Goal: Task Accomplishment & Management: Complete application form

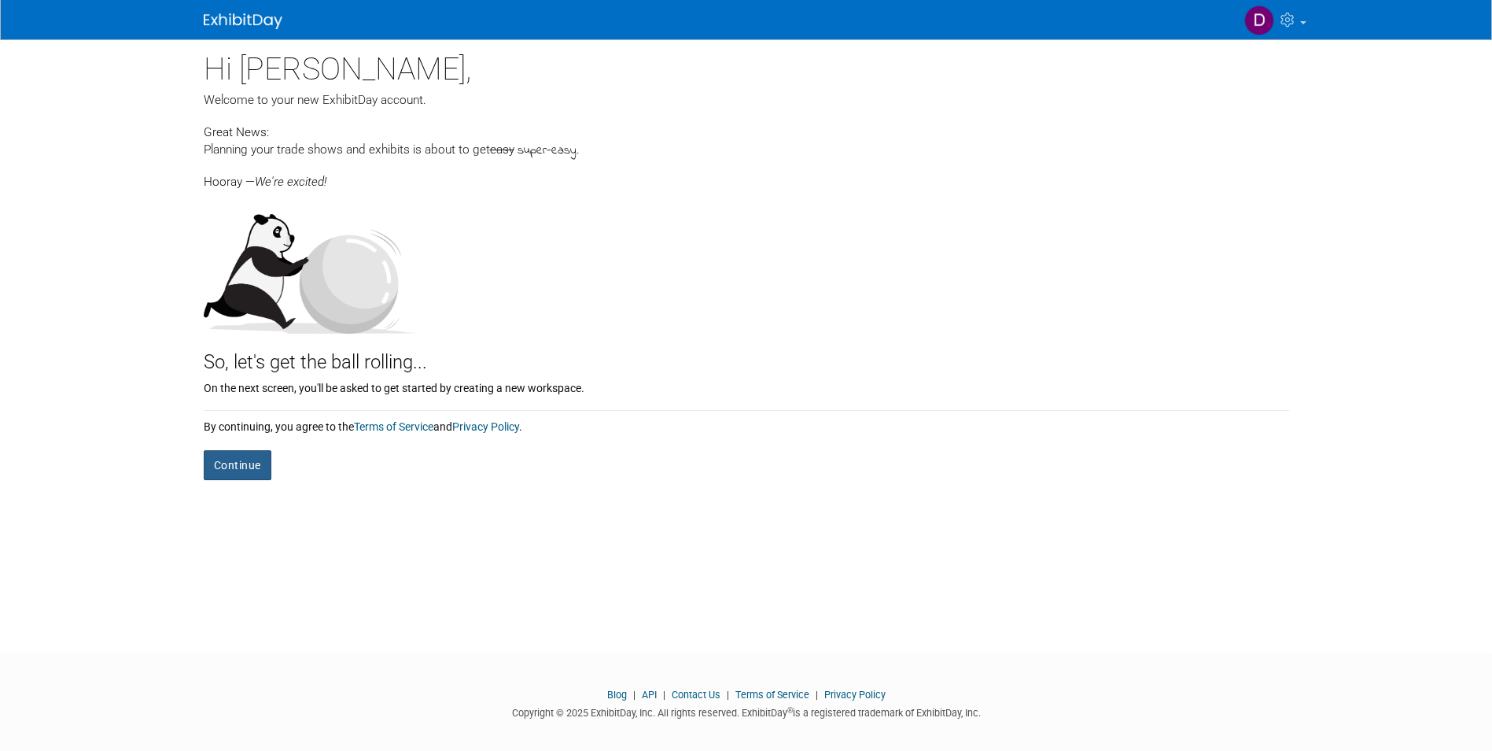
click at [240, 464] on button "Continue" at bounding box center [238, 465] width 68 height 30
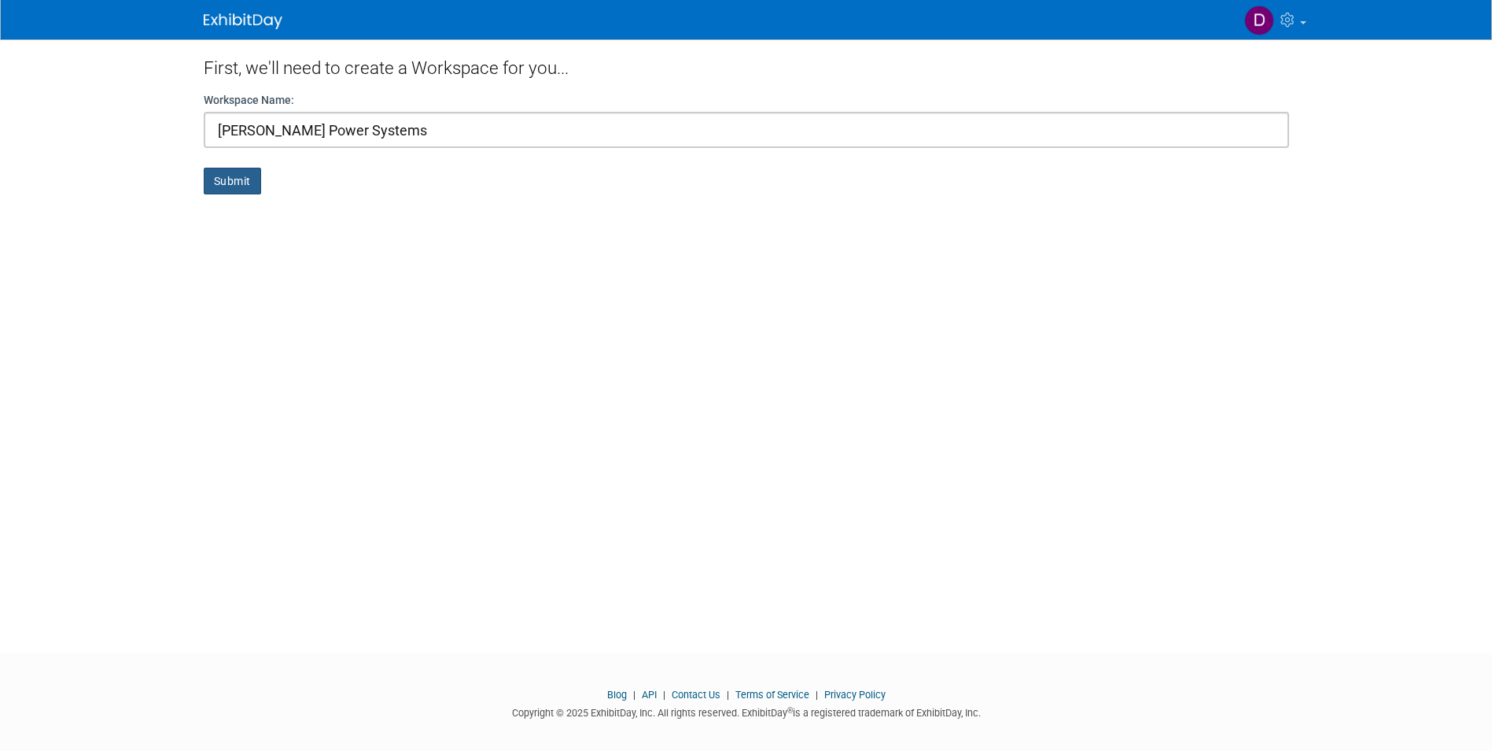
type input "Clifford Power Systems"
click at [233, 178] on button "Submit" at bounding box center [232, 181] width 57 height 27
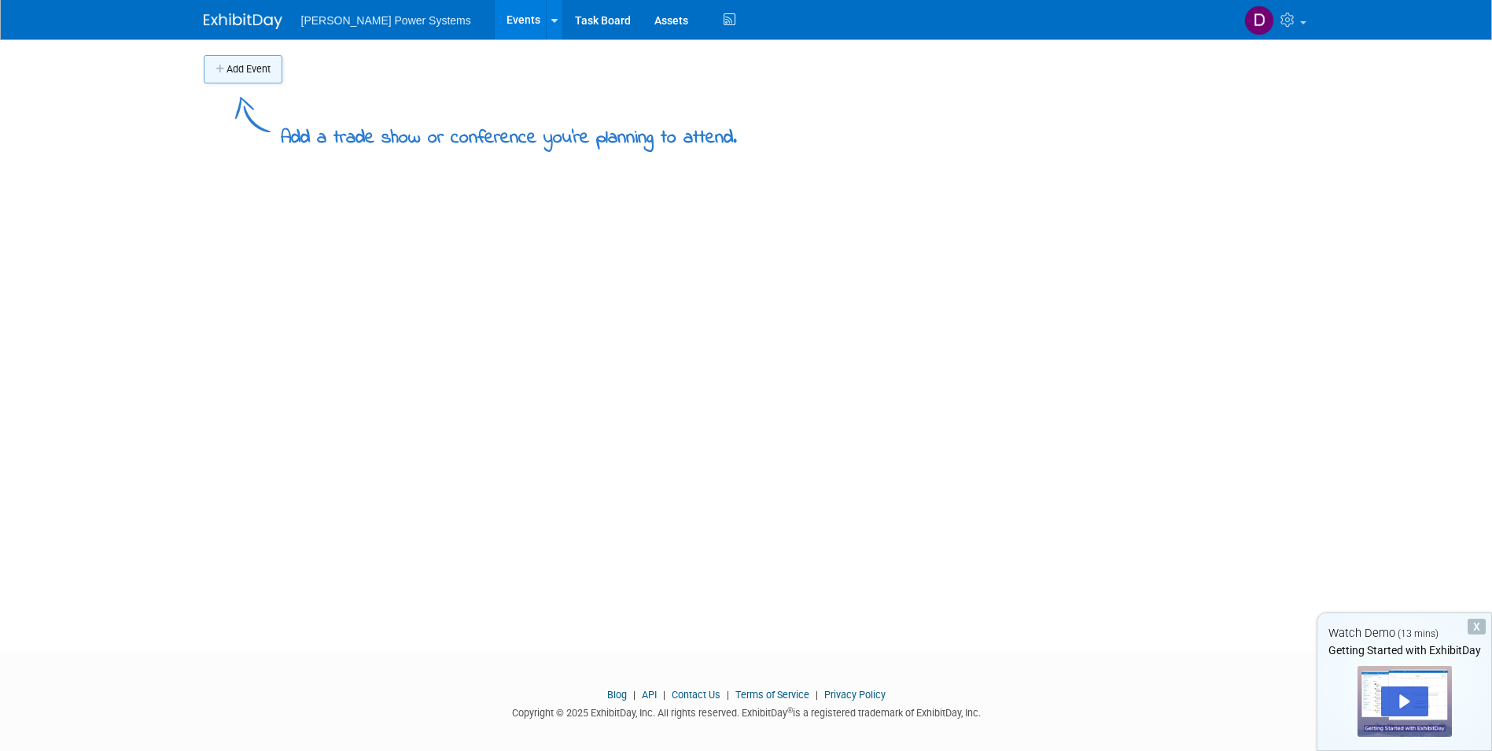
click at [222, 66] on icon "button" at bounding box center [221, 70] width 11 height 10
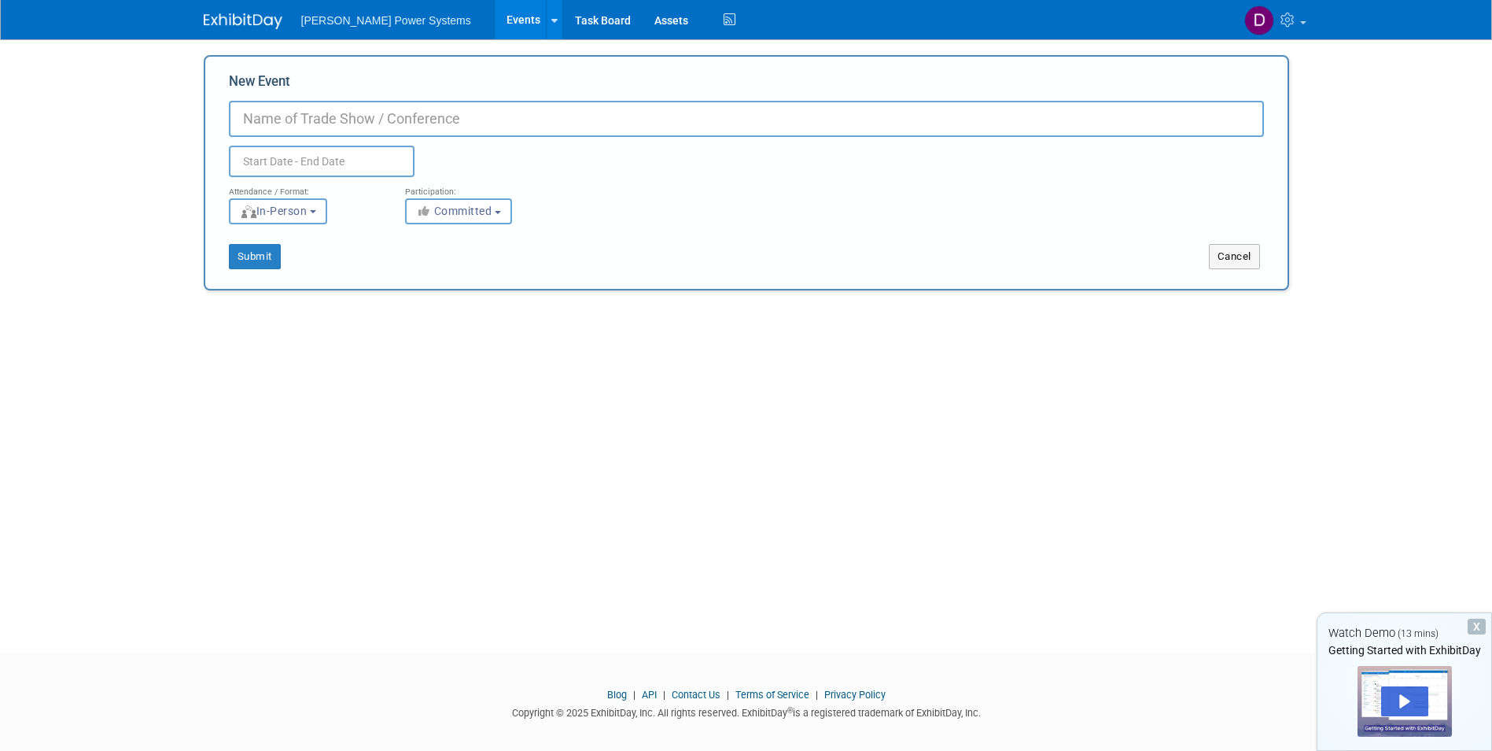
click at [264, 116] on input "New Event" at bounding box center [746, 119] width 1035 height 36
type input "OEMA [US_STATE] Emergency Management Assn Conference"
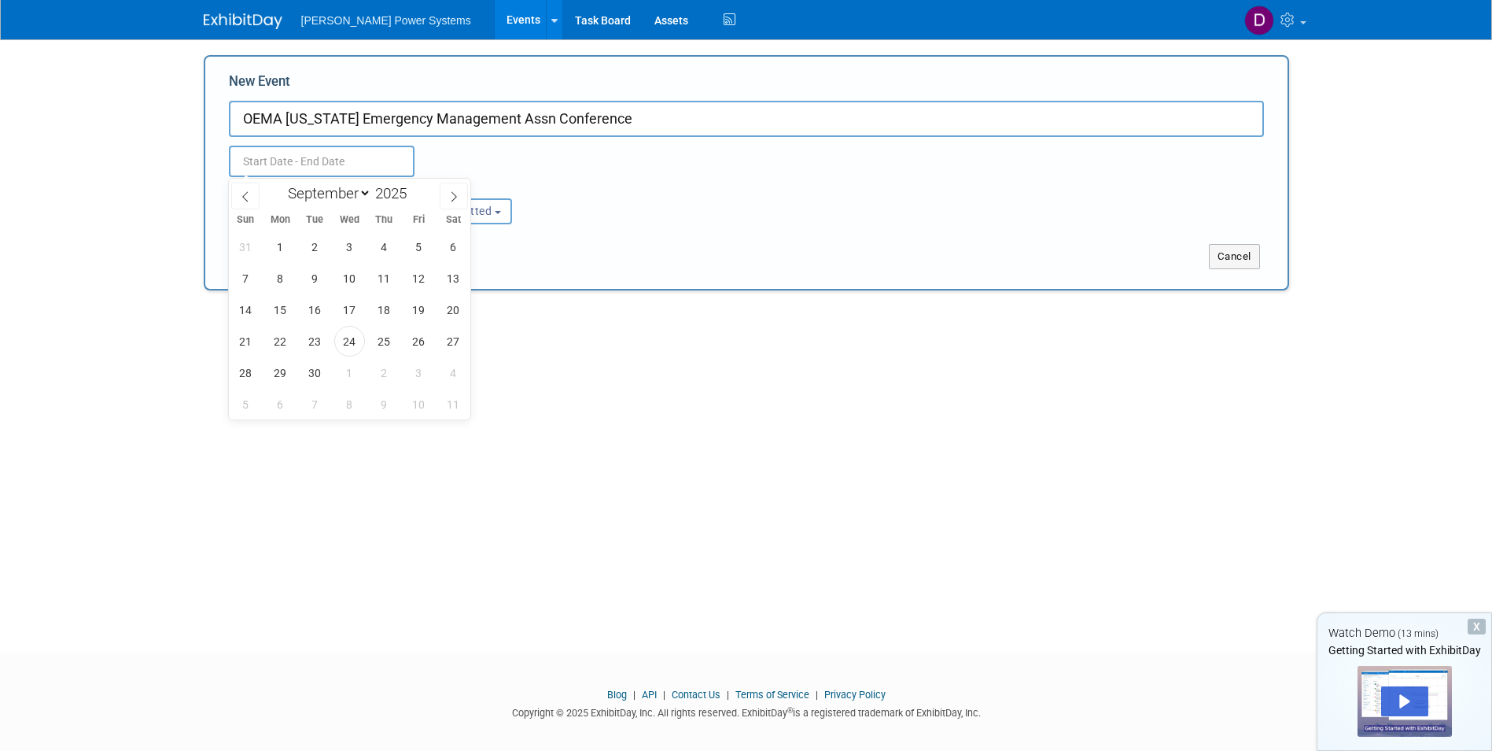
click at [279, 157] on input "text" at bounding box center [322, 161] width 186 height 31
click at [454, 194] on icon at bounding box center [453, 196] width 11 height 11
select select "11"
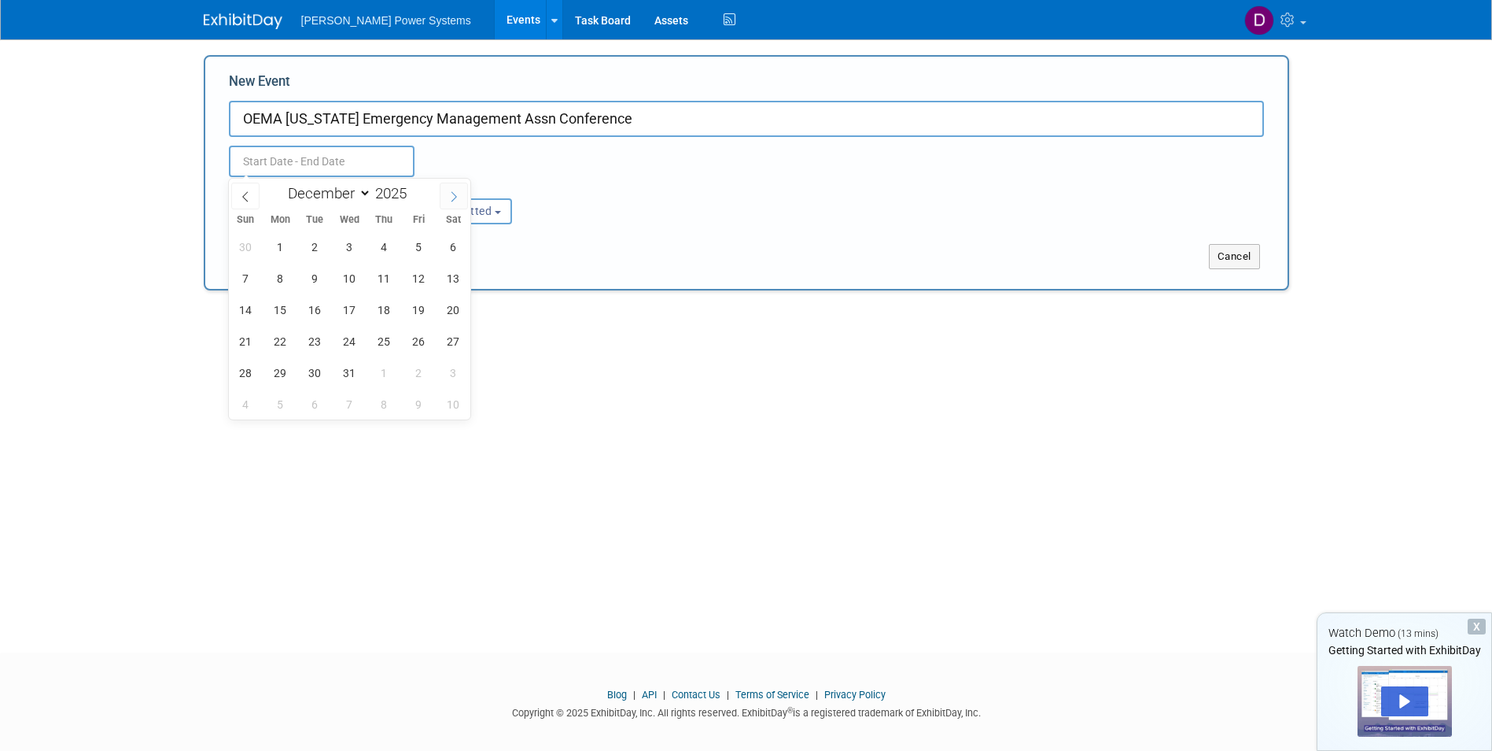
click at [454, 194] on icon at bounding box center [453, 196] width 11 height 11
type input "2026"
click at [454, 194] on icon at bounding box center [453, 196] width 11 height 11
select select "1"
click at [278, 307] on span "16" at bounding box center [280, 309] width 31 height 31
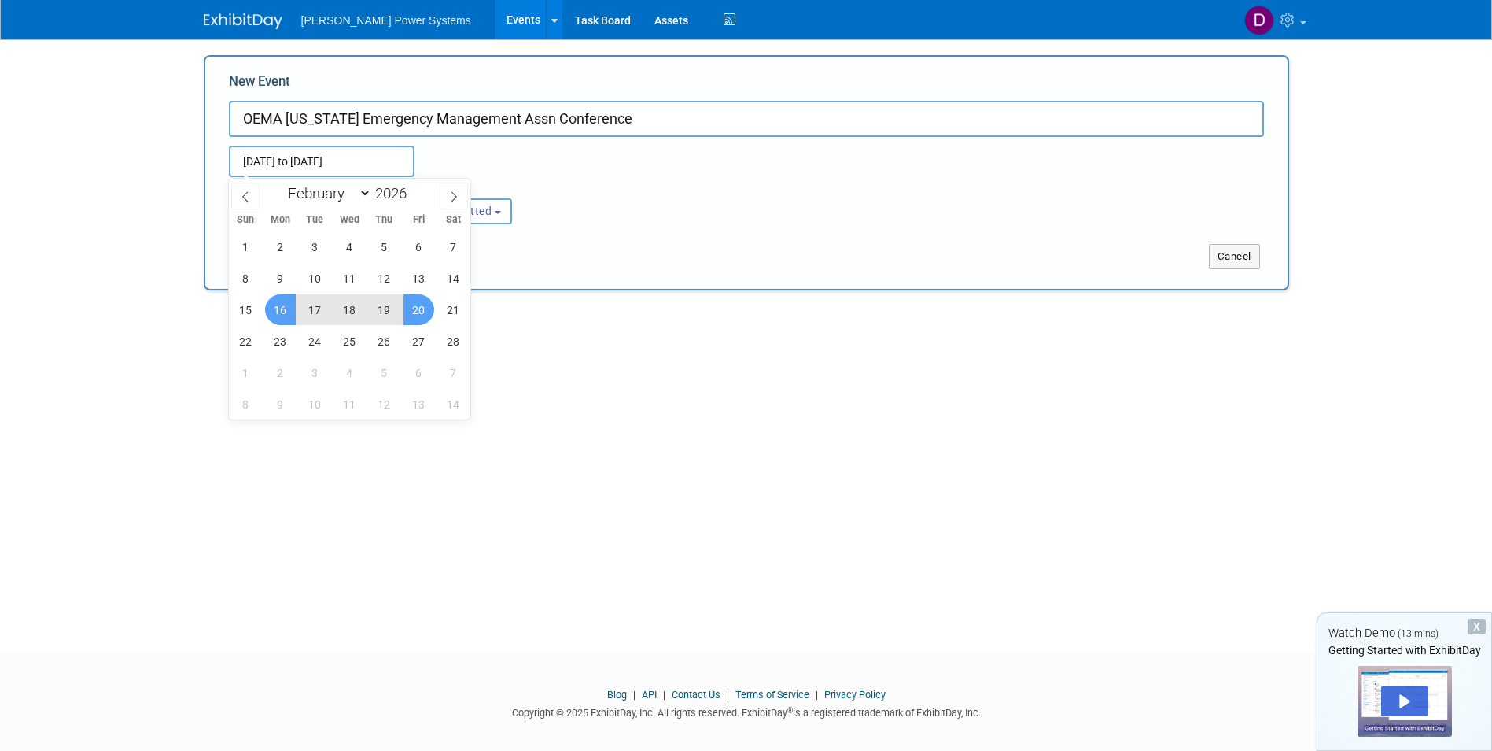
click at [419, 304] on span "20" at bounding box center [419, 309] width 31 height 31
type input "[DATE] to [DATE]"
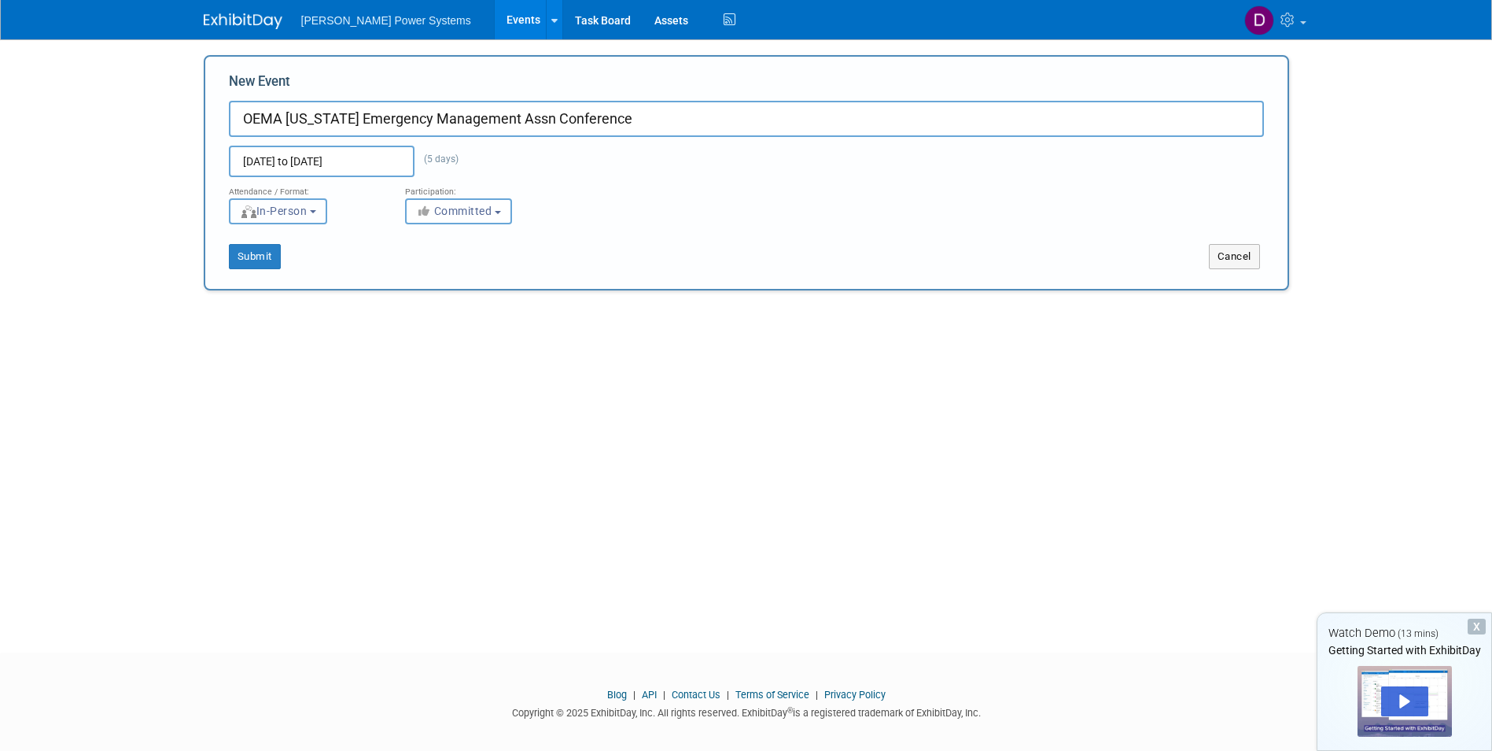
click at [316, 211] on b "button" at bounding box center [313, 211] width 6 height 3
click at [279, 242] on label "In-Person" at bounding box center [283, 244] width 91 height 21
click at [244, 242] on input "In-Person" at bounding box center [239, 244] width 10 height 10
click at [288, 242] on label "In-Person" at bounding box center [283, 244] width 91 height 21
click at [244, 242] on input "In-Person" at bounding box center [239, 244] width 10 height 10
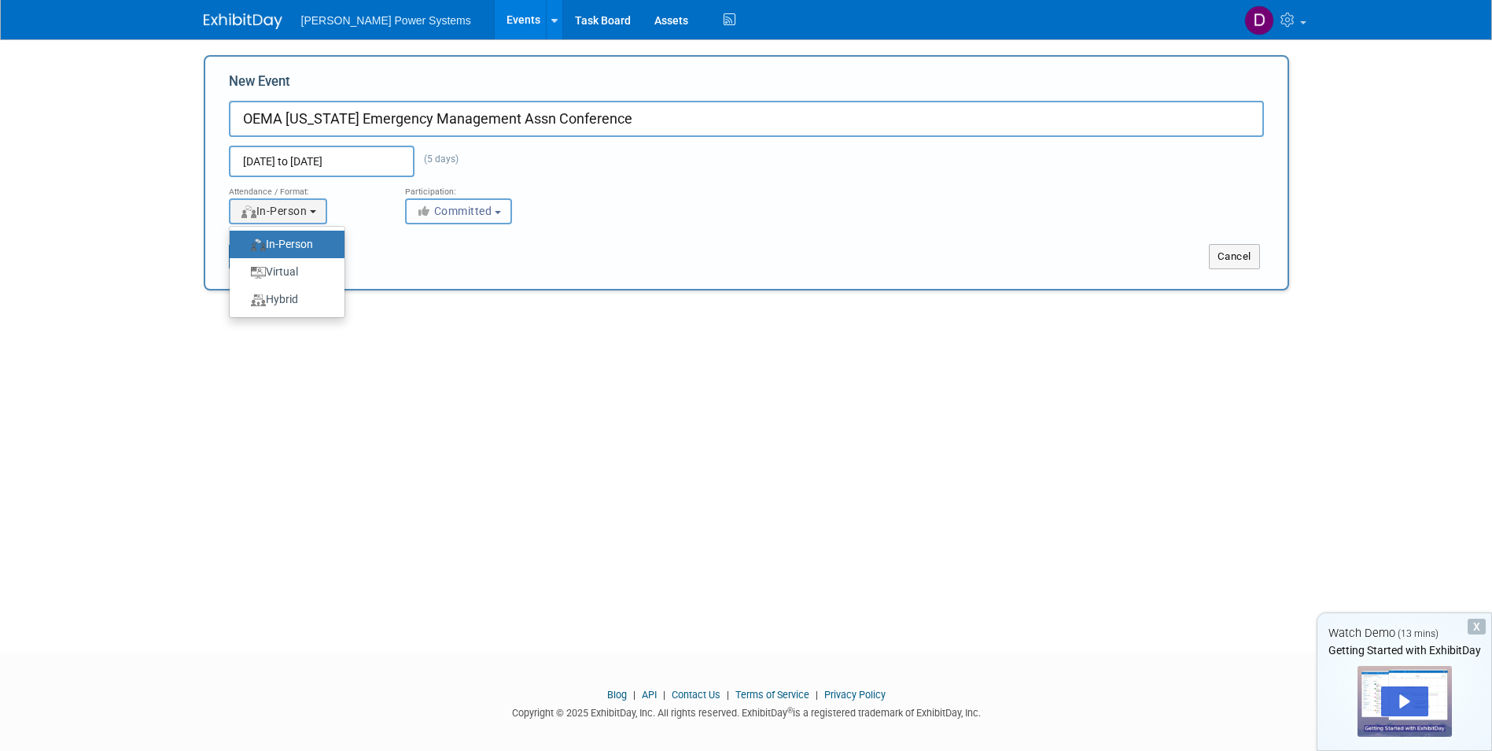
click at [501, 211] on b "button" at bounding box center [498, 212] width 6 height 3
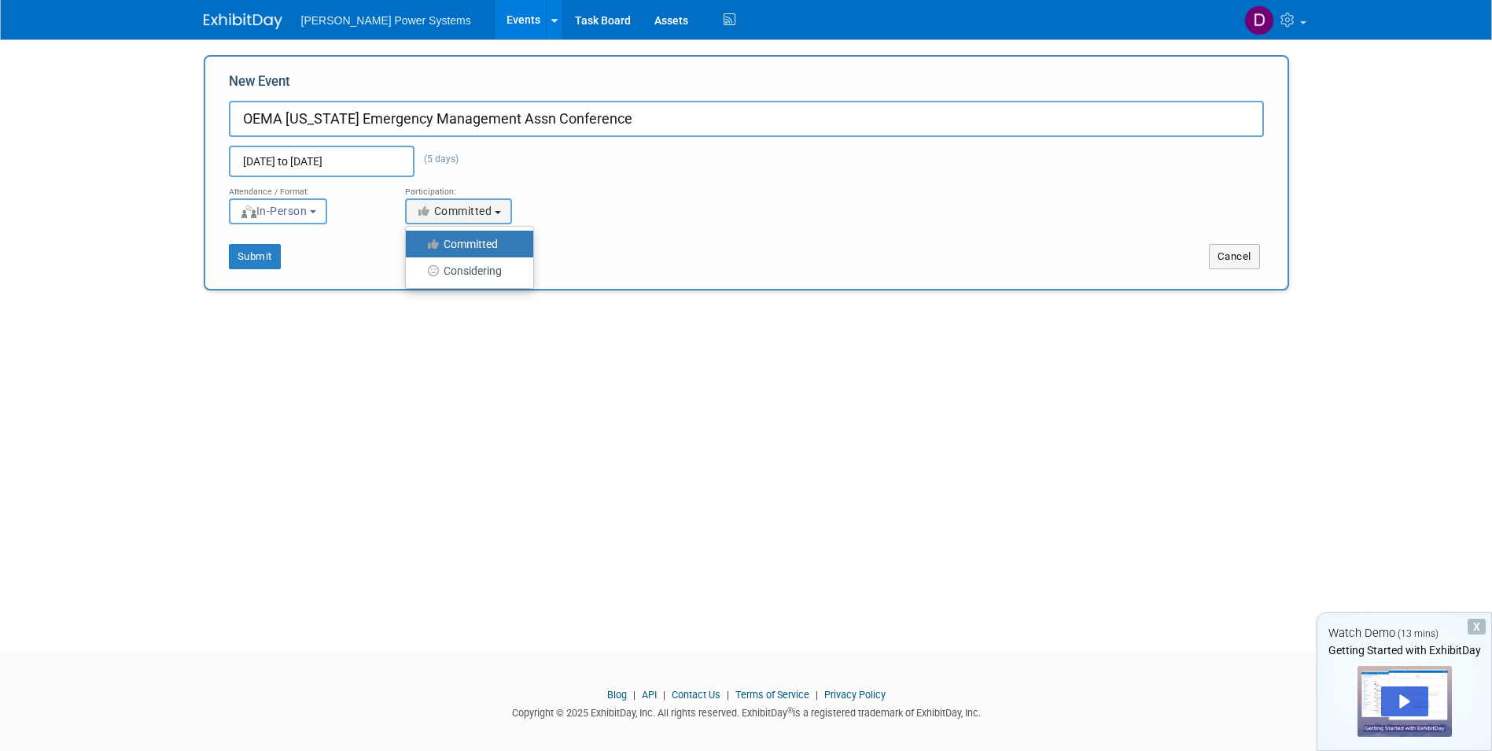
click at [470, 241] on label "Committed" at bounding box center [466, 244] width 104 height 20
click at [420, 241] on input "Committed" at bounding box center [415, 244] width 10 height 10
drag, startPoint x: 253, startPoint y: 253, endPoint x: 256, endPoint y: 264, distance: 10.5
click at [253, 253] on button "Submit" at bounding box center [255, 256] width 52 height 25
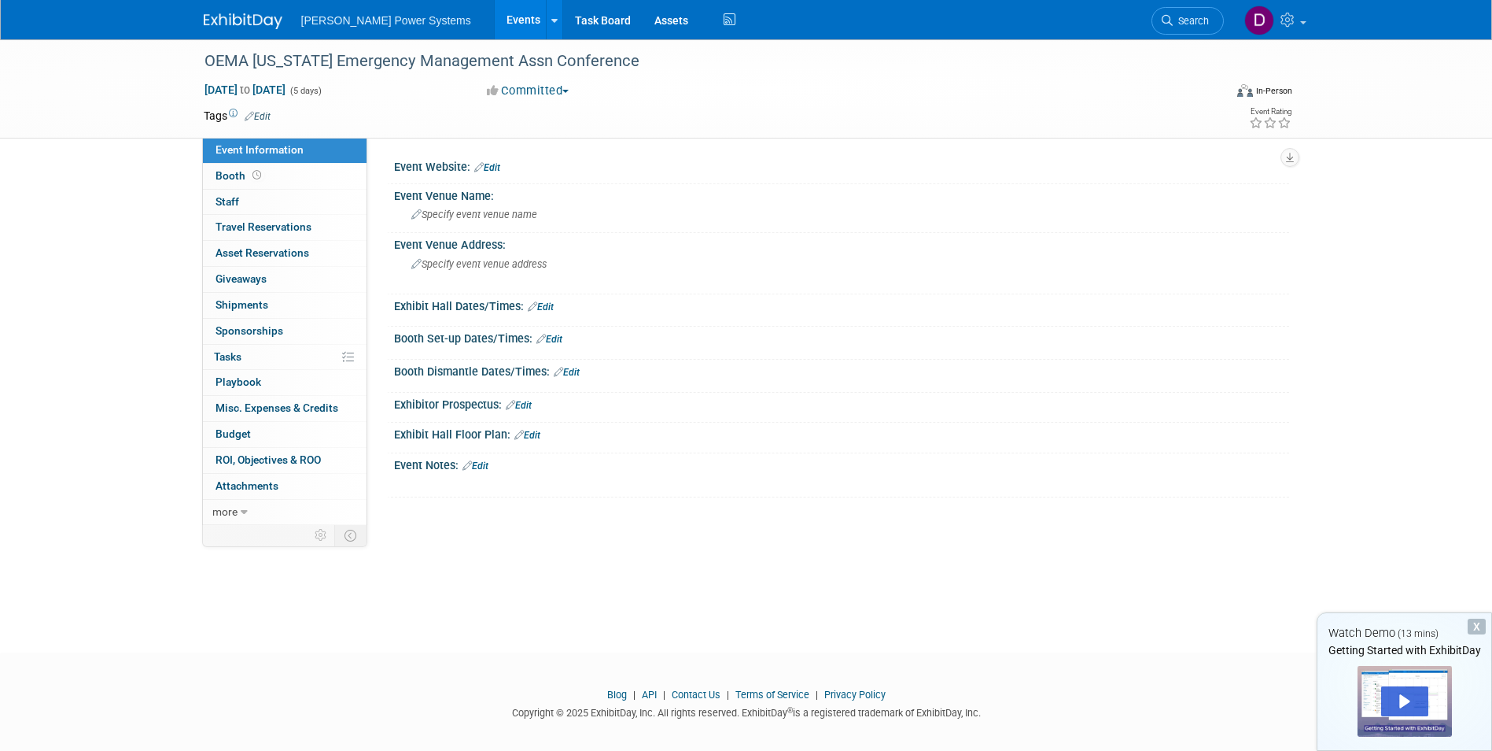
click at [483, 164] on icon at bounding box center [478, 167] width 9 height 10
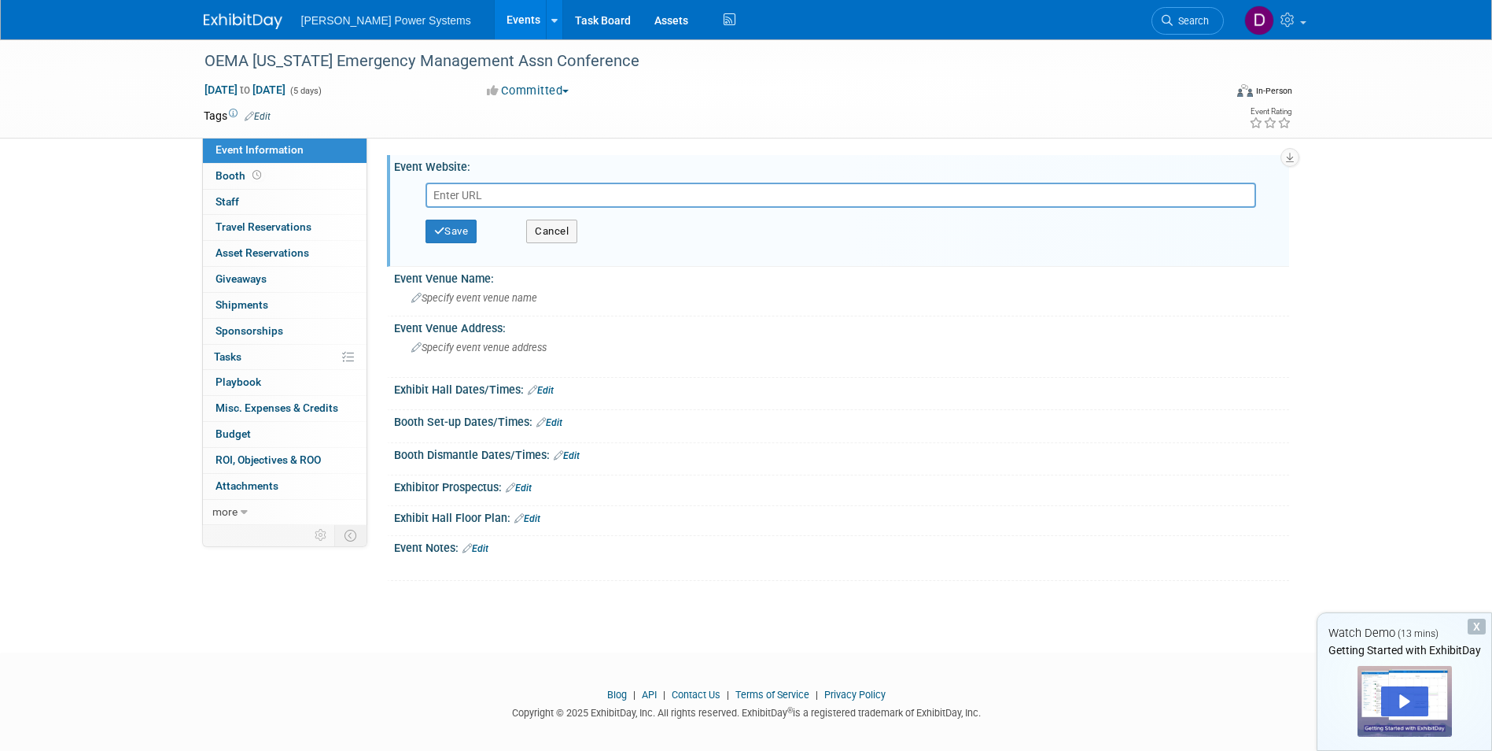
click at [440, 193] on input "text" at bounding box center [841, 195] width 831 height 25
paste input "https://cliffordpowersystems-my.sharepoint.com/:li:/g/personal/dbarbee_clifford…"
type input "https://cliffordpowersystems-my.sharepoint.com/:li:/g/personal/dbarbee_clifford…"
click at [556, 227] on button "Cancel" at bounding box center [551, 232] width 51 height 24
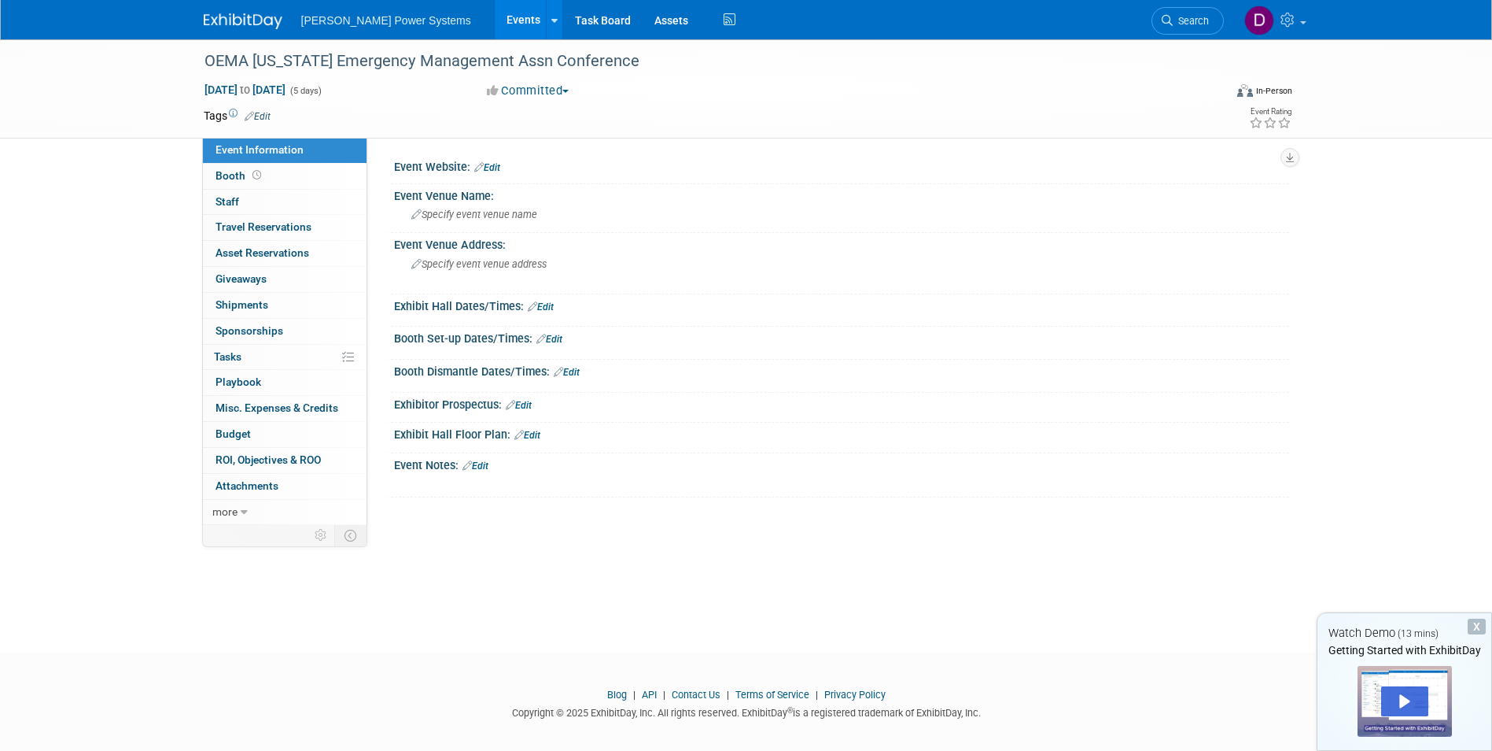
click at [493, 167] on link "Edit" at bounding box center [487, 167] width 26 height 11
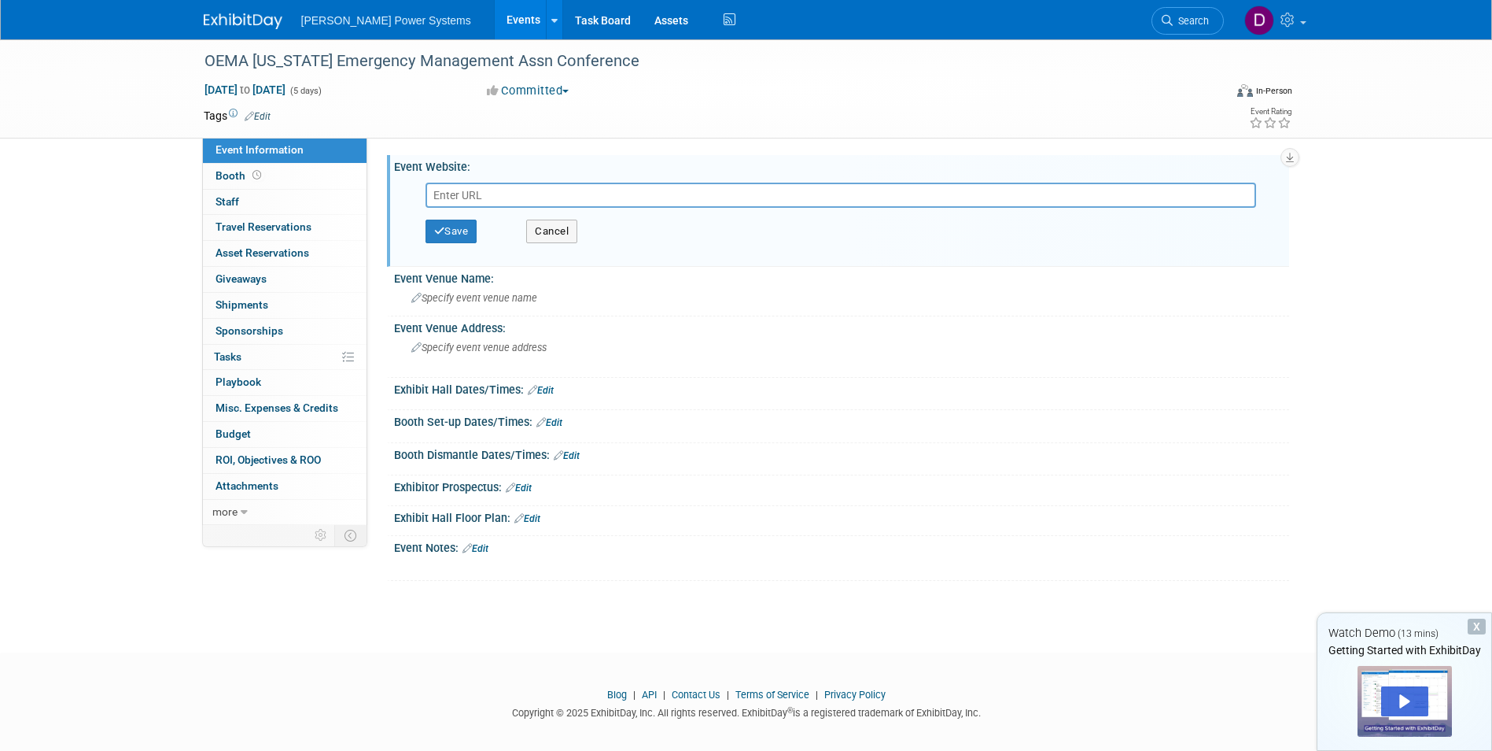
paste input "https://survey123.arcgis.com/share/2dc591af07af4a7eb43107115e7c7077"
type input "https://survey123.arcgis.com/share/2dc591af07af4a7eb43107115e7c7077"
click at [451, 229] on button "Save" at bounding box center [452, 232] width 52 height 24
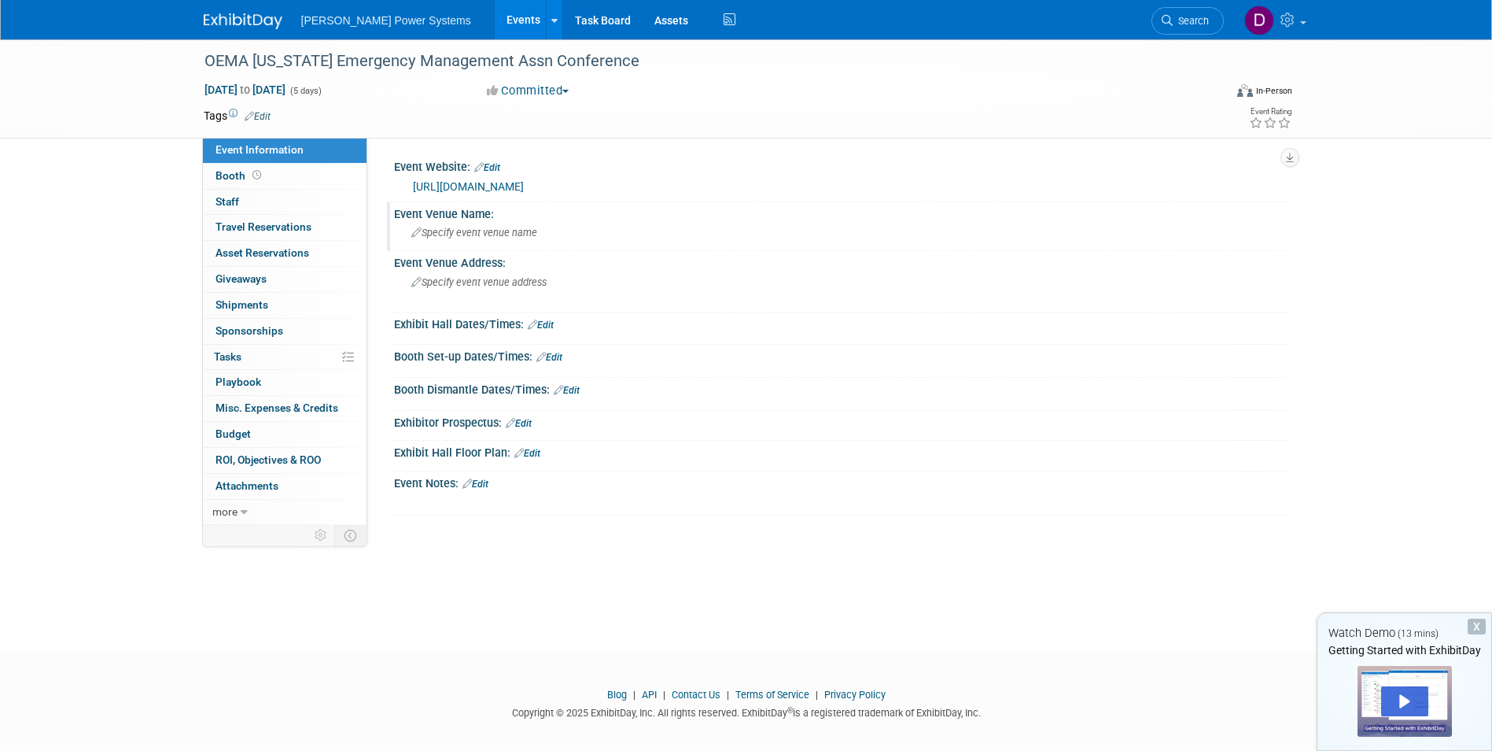
click at [422, 234] on span "Specify event venue name" at bounding box center [474, 233] width 126 height 12
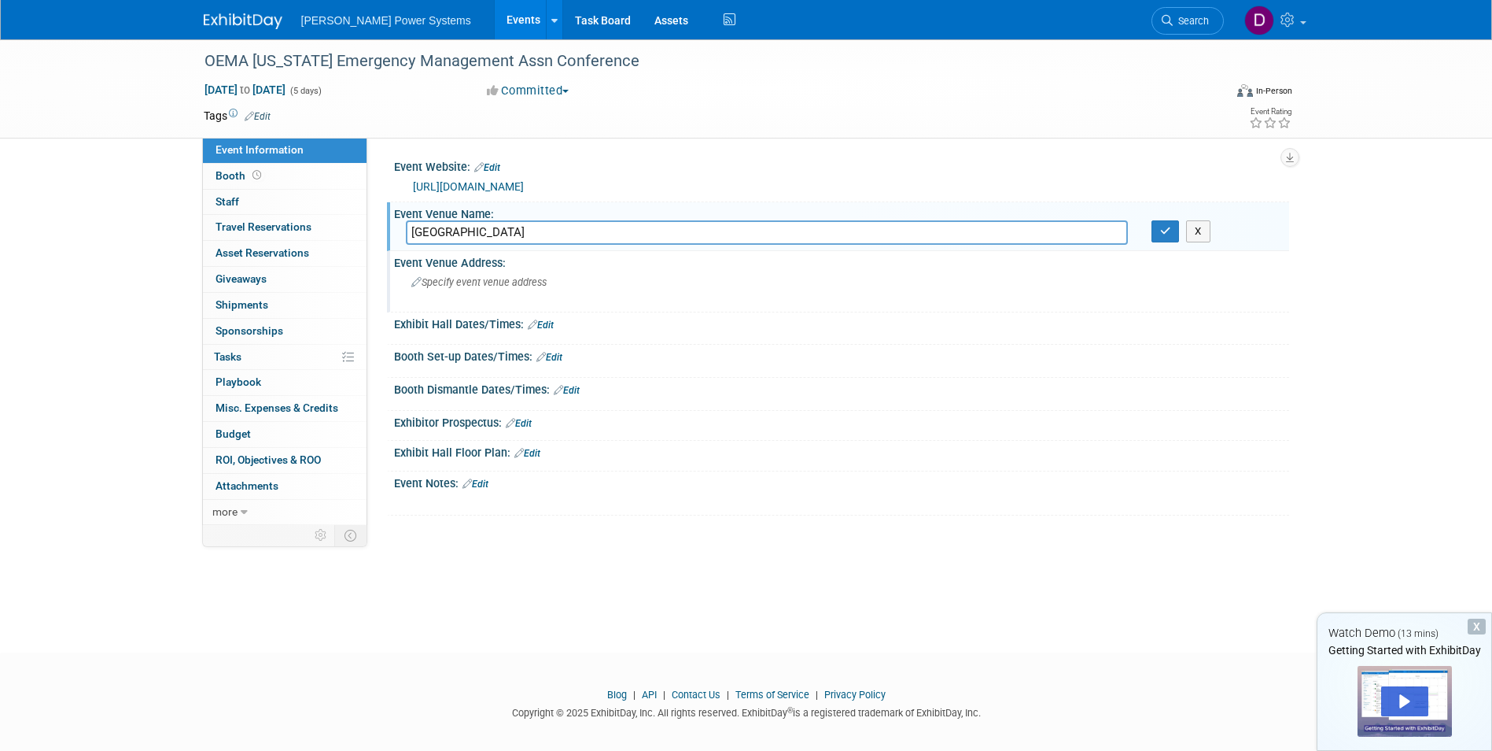
type input "OKANA Resort & Indoor Waterpark"
click at [456, 286] on span "Specify event venue address" at bounding box center [478, 282] width 135 height 12
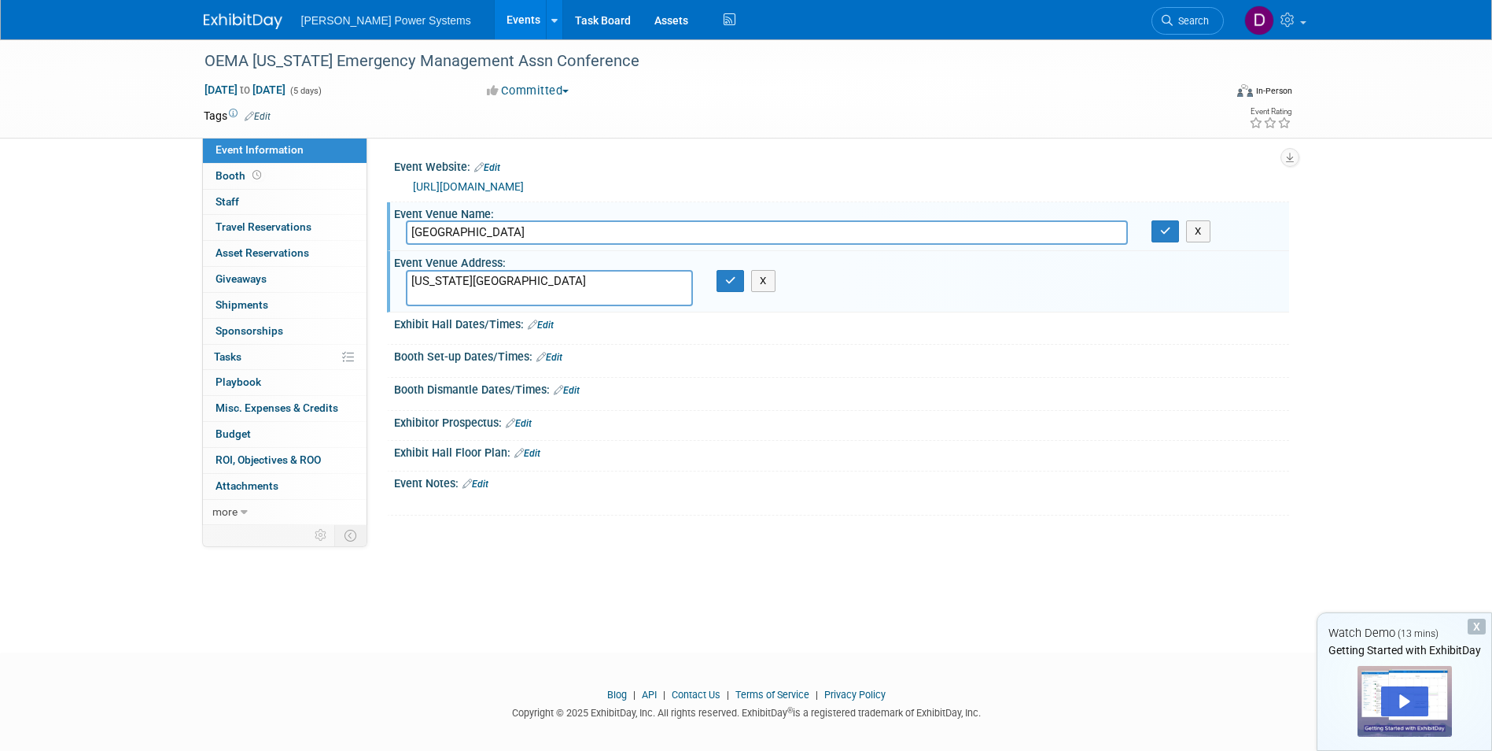
type textarea "Oklahoma City"
click at [458, 327] on div "Exhibit Hall Dates/Times: Edit" at bounding box center [841, 322] width 895 height 20
click at [547, 319] on link "Edit" at bounding box center [541, 324] width 26 height 11
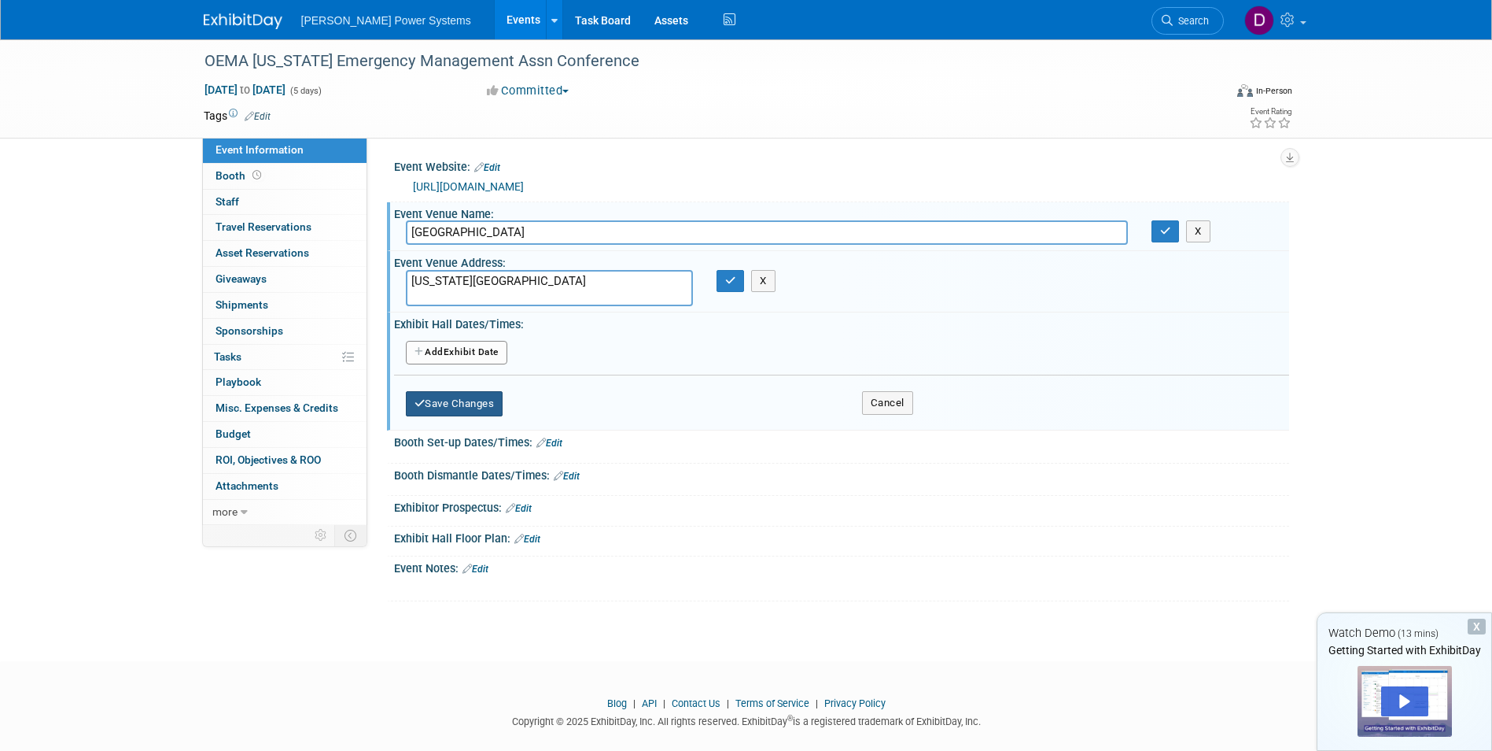
click at [435, 399] on button "Save Changes" at bounding box center [455, 403] width 98 height 25
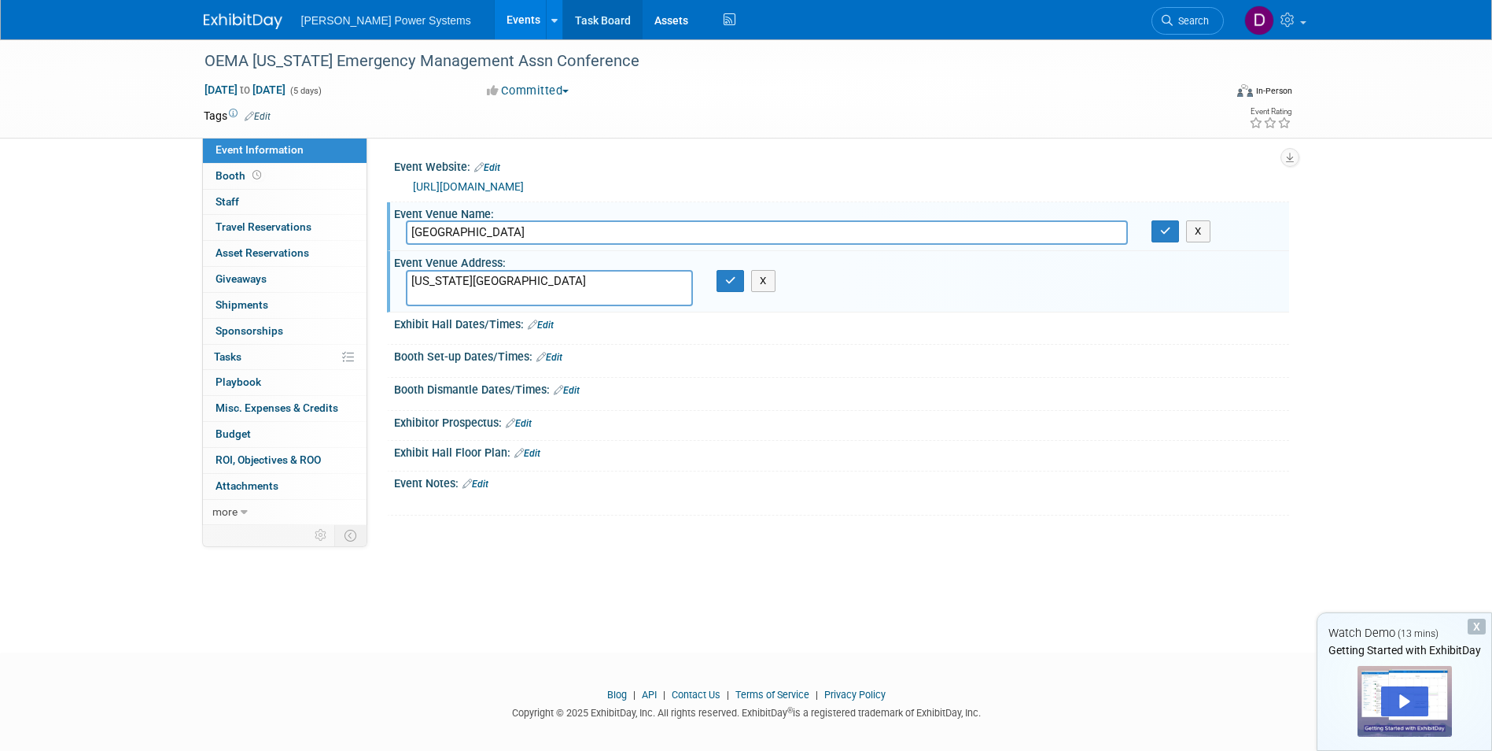
click at [563, 17] on link "Task Board" at bounding box center [602, 19] width 79 height 39
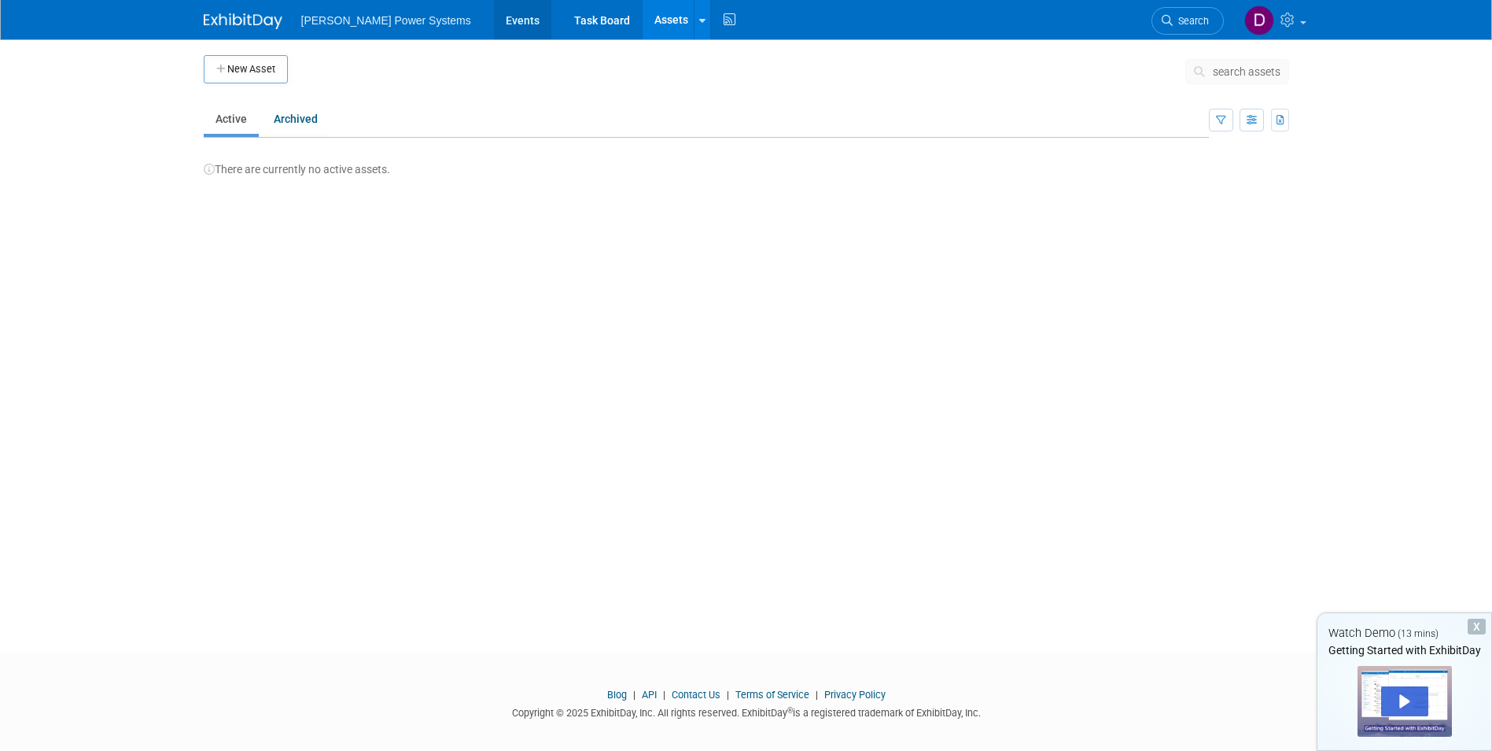
click at [494, 21] on link "Events" at bounding box center [522, 19] width 57 height 39
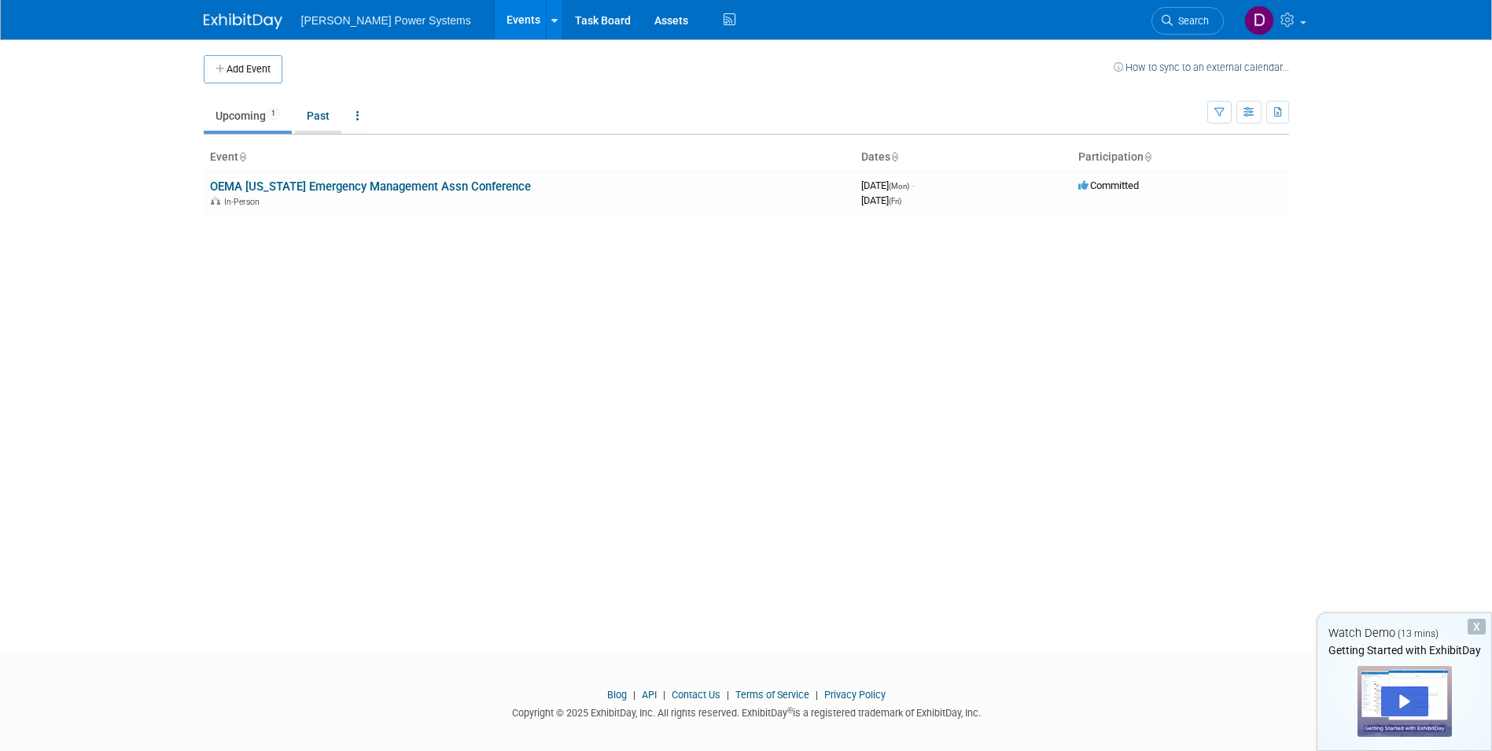
click at [323, 112] on link "Past" at bounding box center [318, 116] width 46 height 30
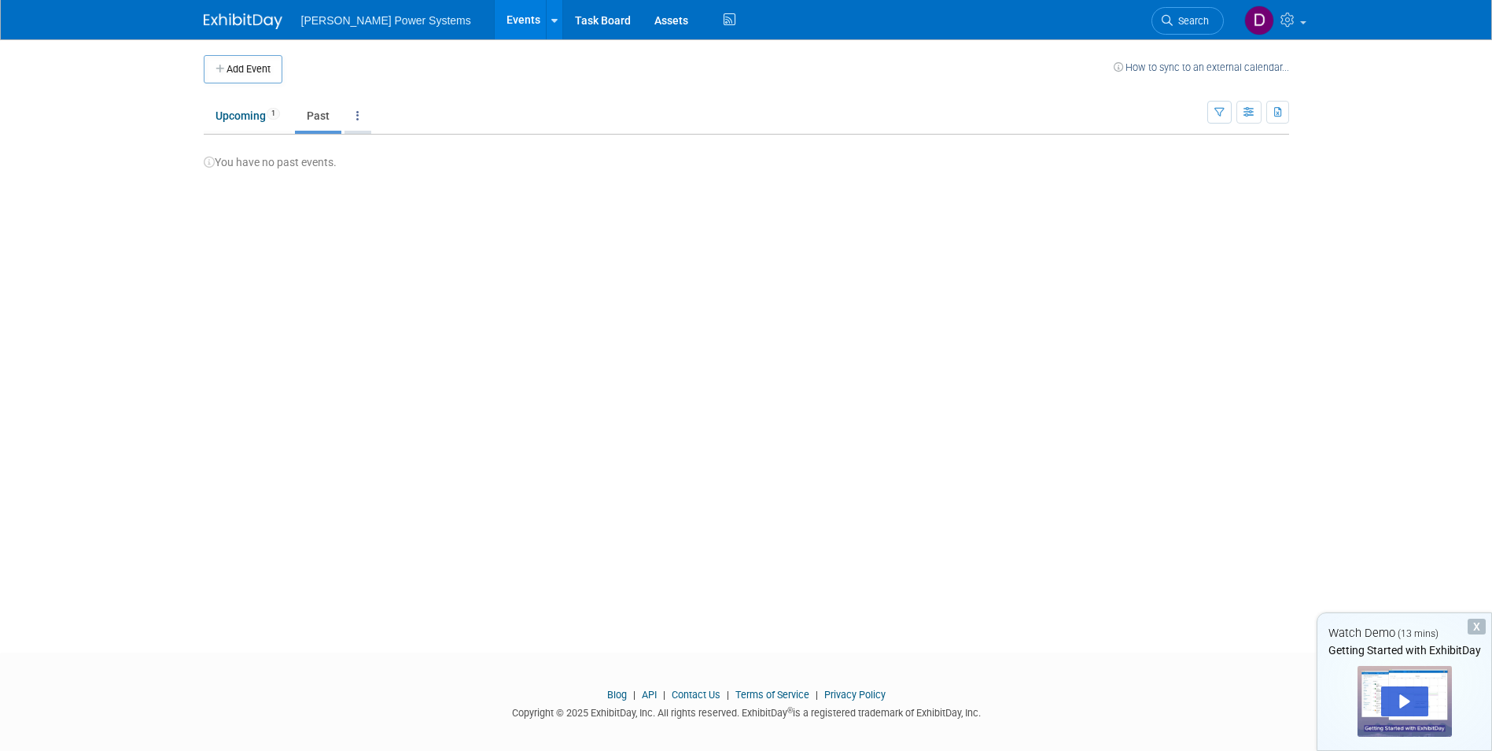
click at [359, 110] on icon at bounding box center [357, 115] width 3 height 11
click at [235, 113] on link "Upcoming 1" at bounding box center [248, 116] width 88 height 30
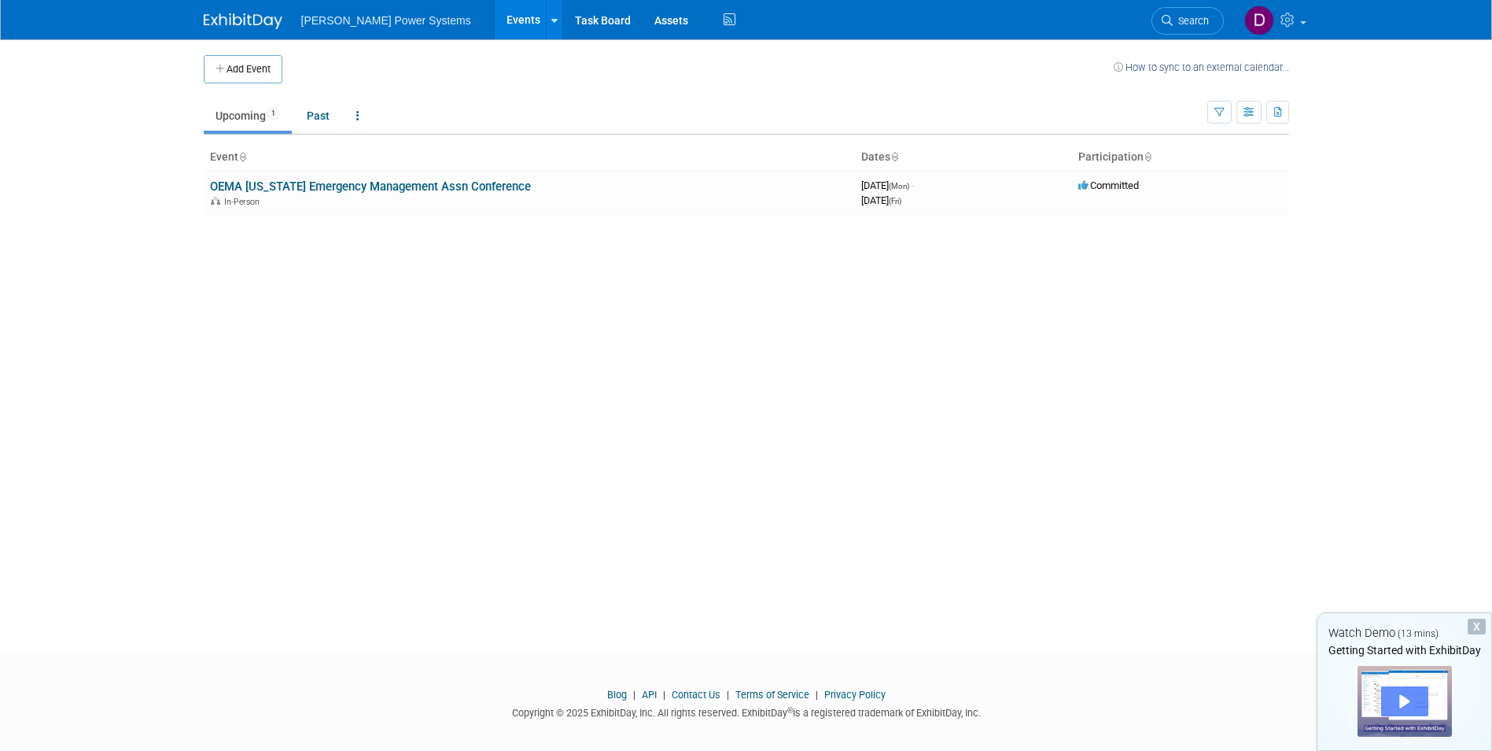
click at [1402, 697] on div "Play" at bounding box center [1405, 701] width 47 height 30
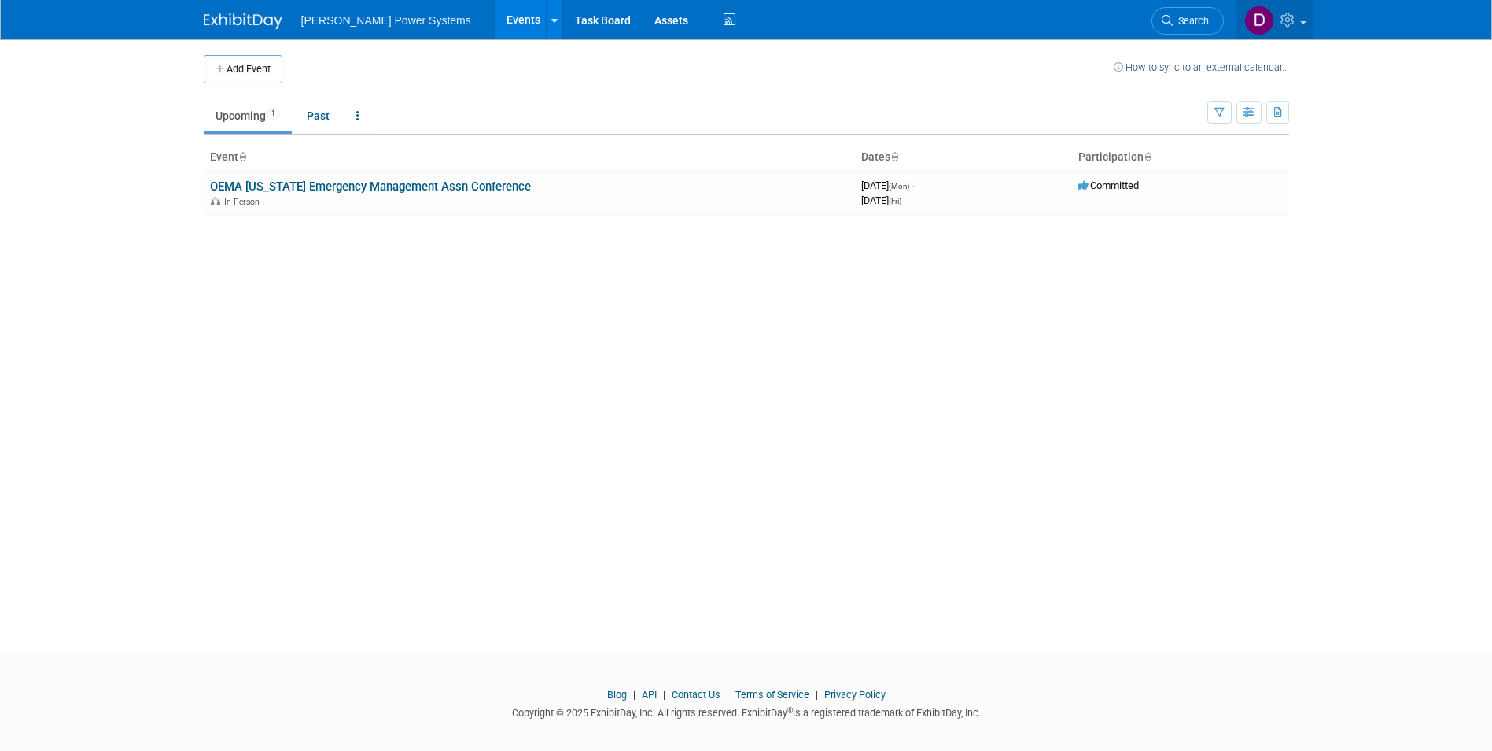
click at [1297, 18] on icon at bounding box center [1290, 20] width 18 height 14
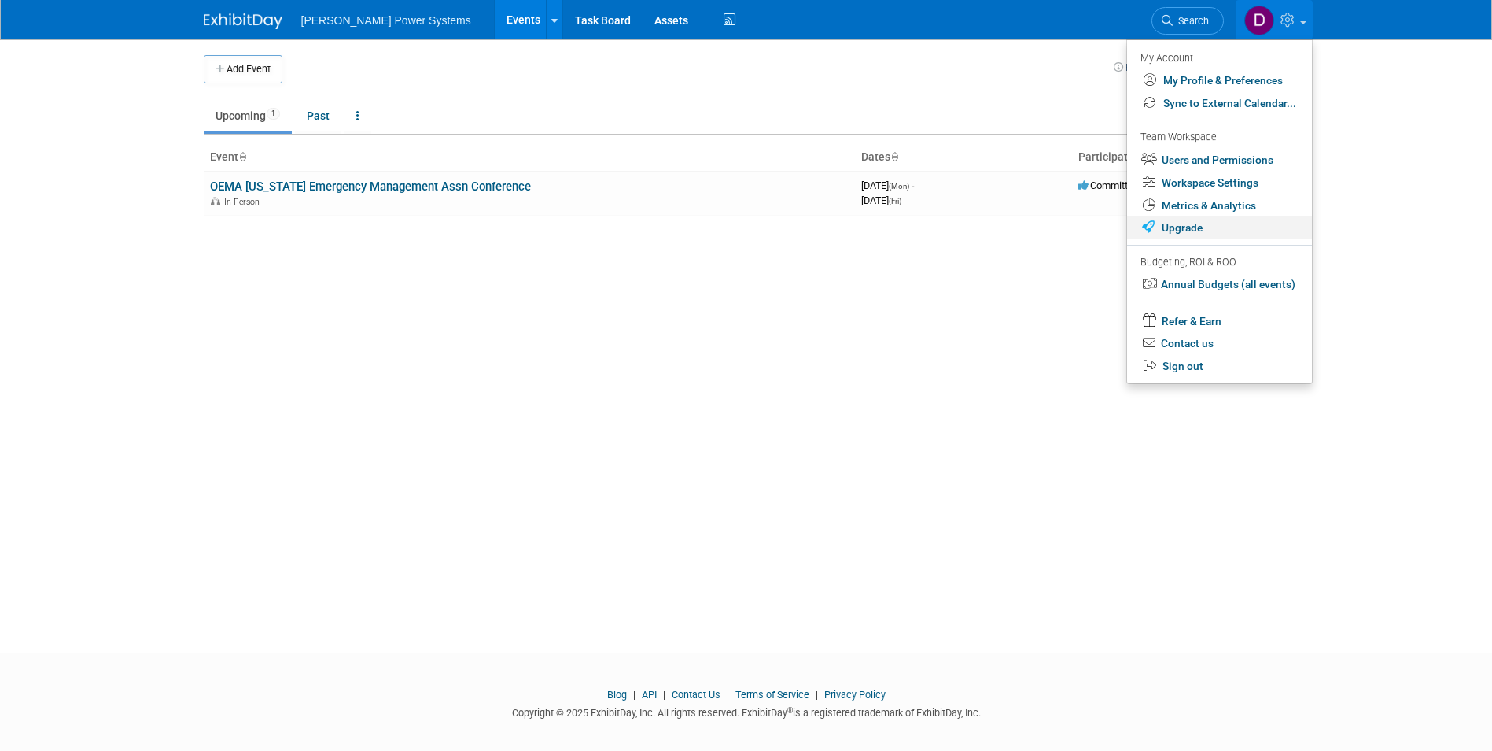
click at [1185, 223] on link "Upgrade" at bounding box center [1219, 227] width 185 height 23
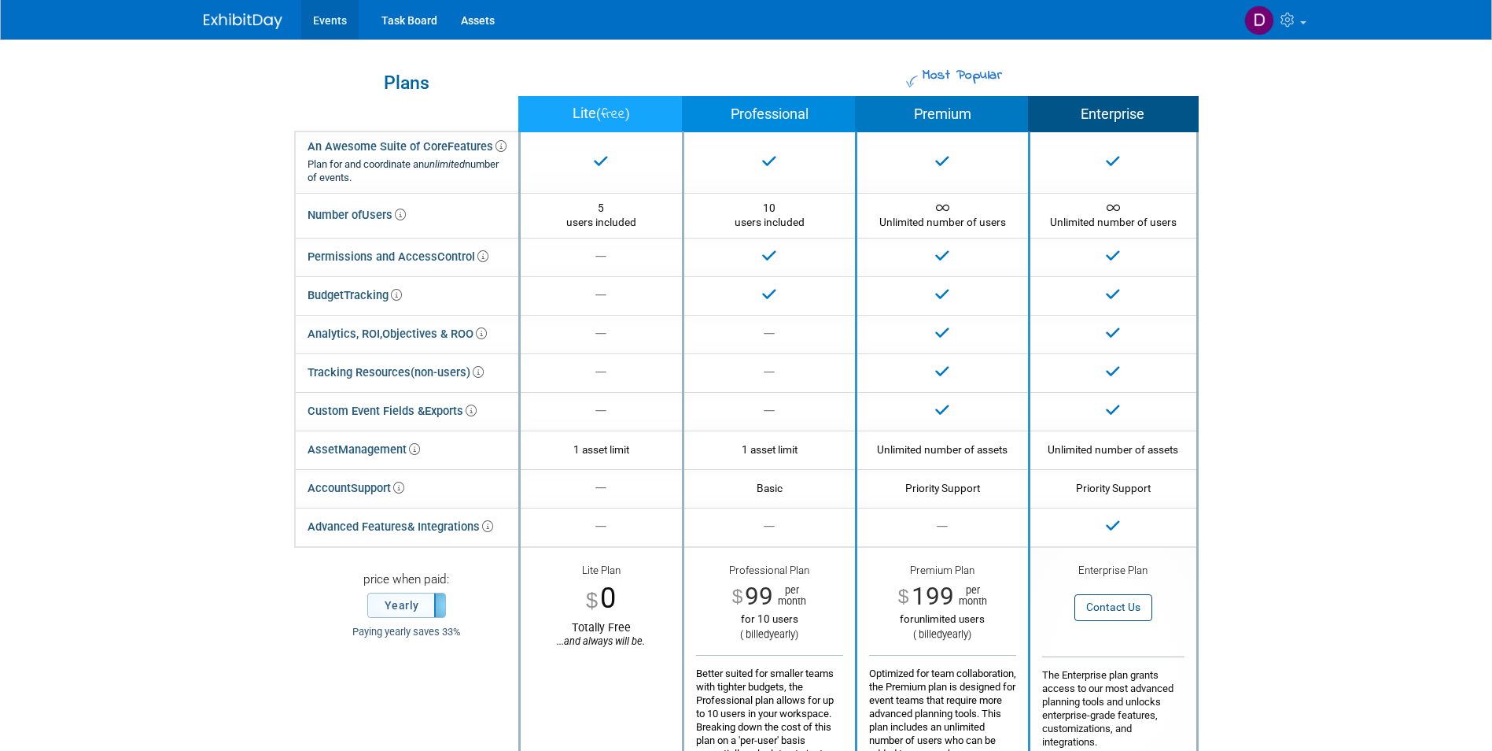
click at [327, 17] on link "Events" at bounding box center [329, 19] width 57 height 39
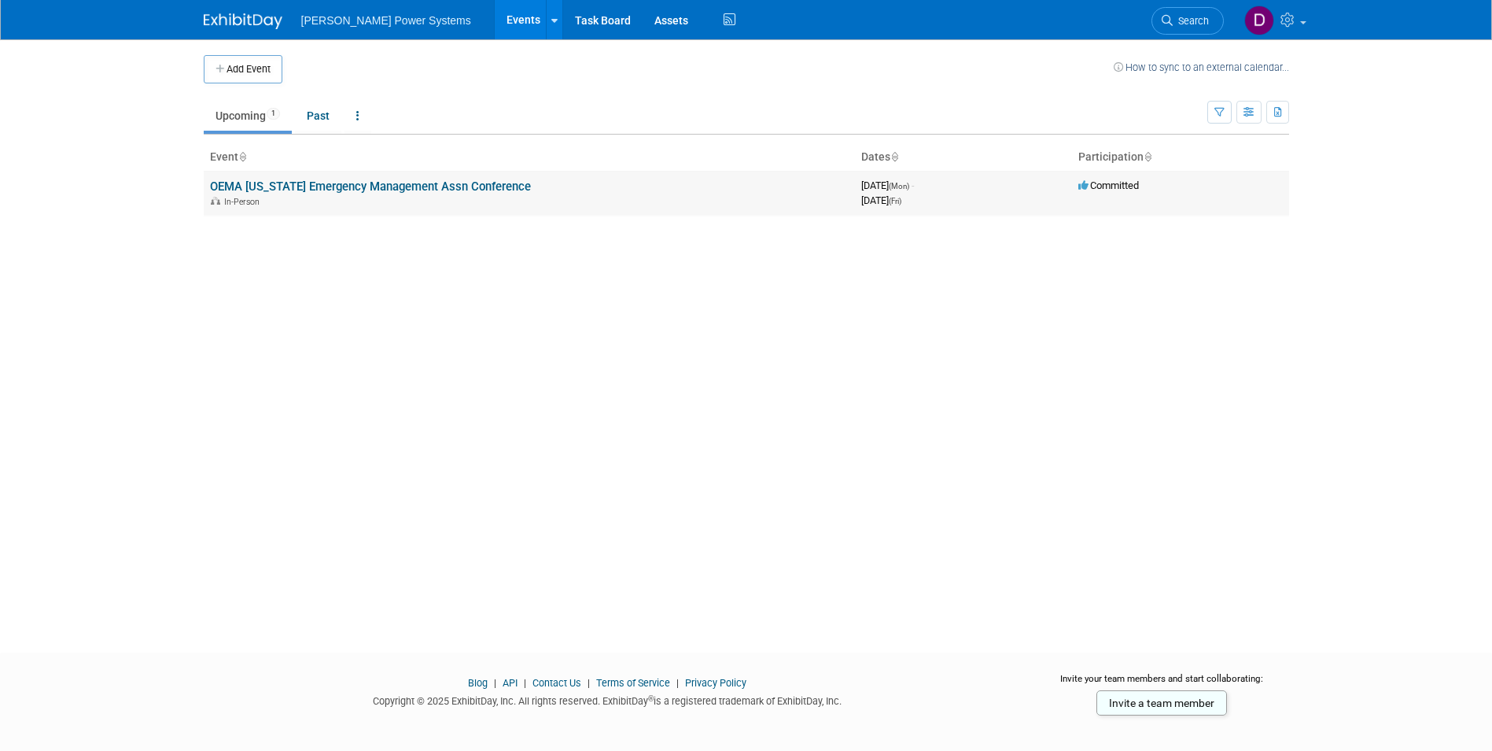
click at [336, 186] on link "OEMA [US_STATE] Emergency Management Assn Conference" at bounding box center [370, 186] width 321 height 14
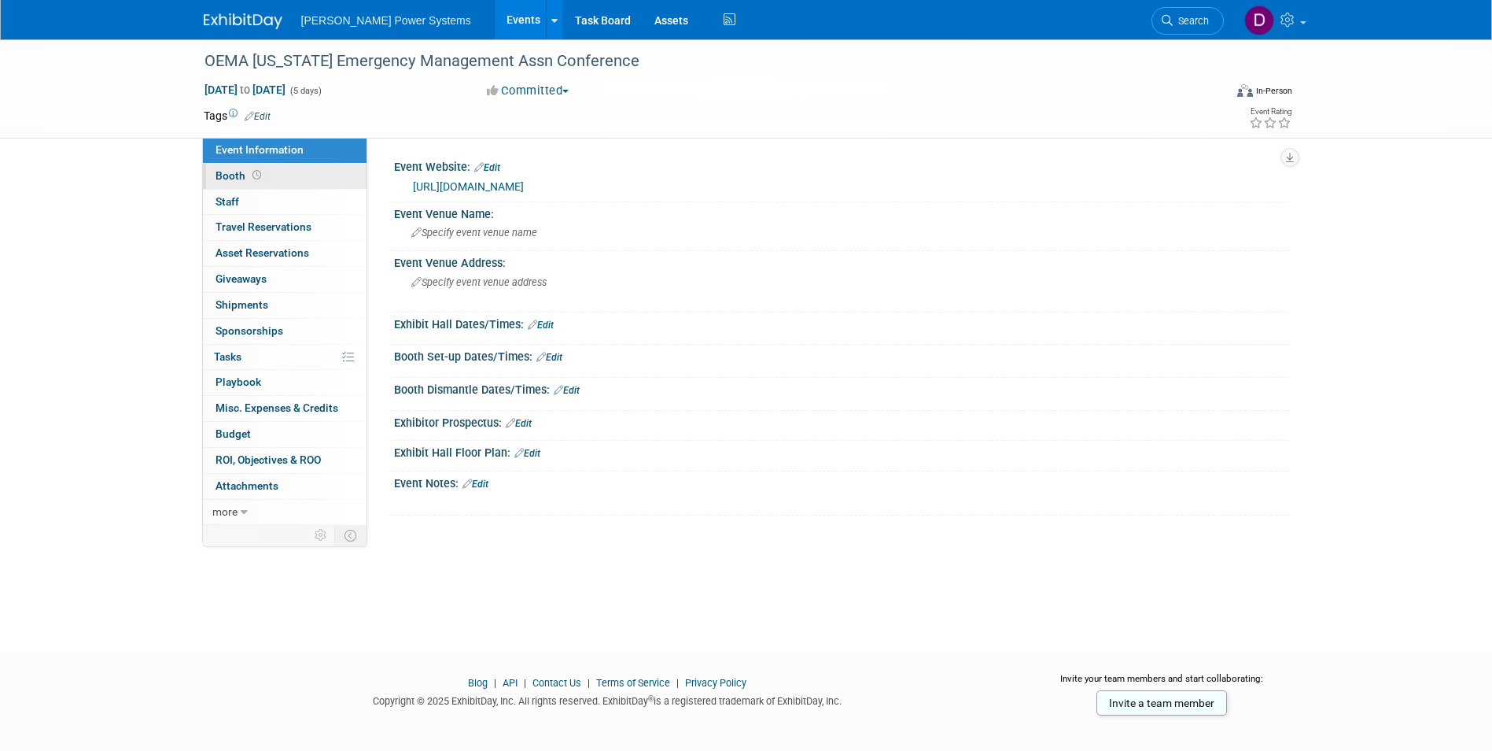
click at [230, 171] on span "Booth" at bounding box center [240, 175] width 49 height 13
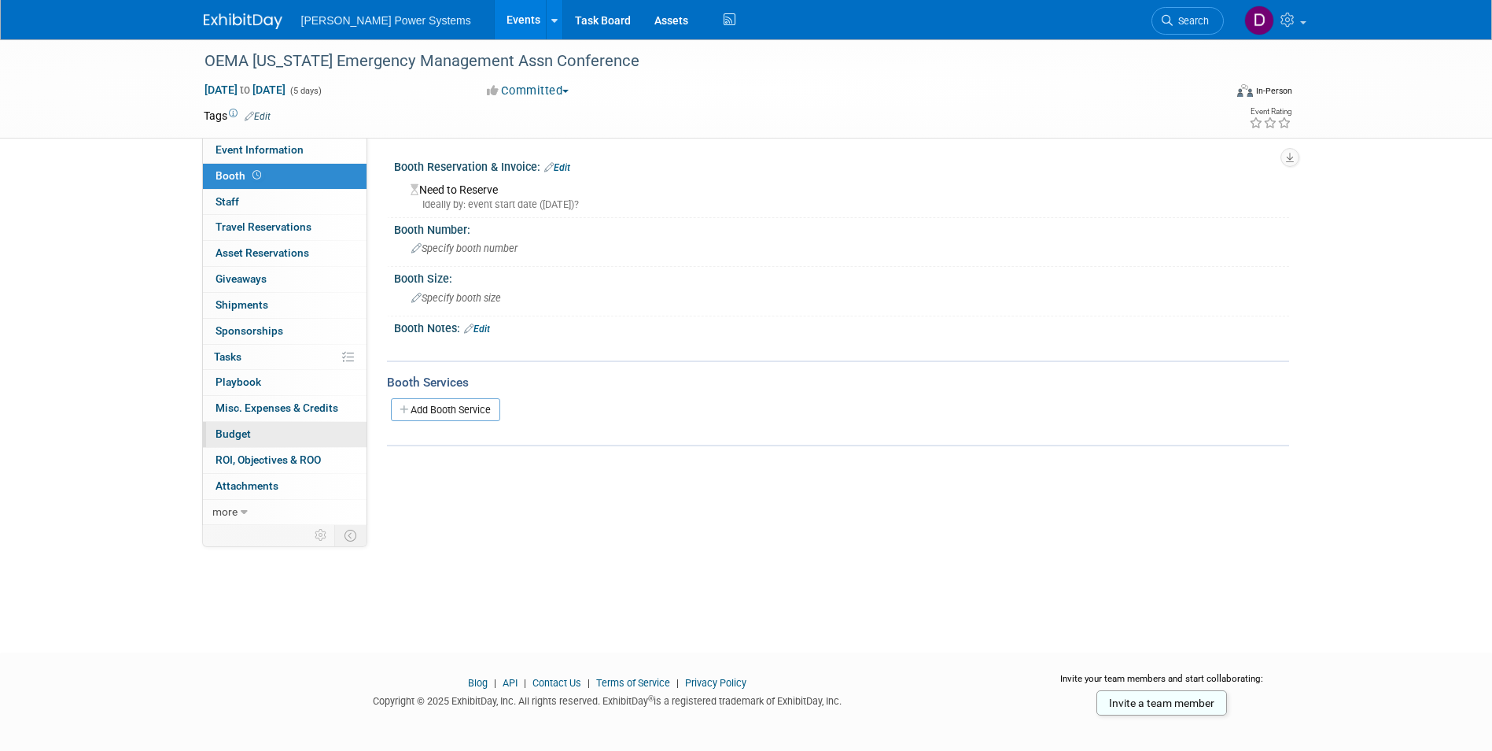
click at [238, 434] on span "Budget" at bounding box center [233, 433] width 35 height 13
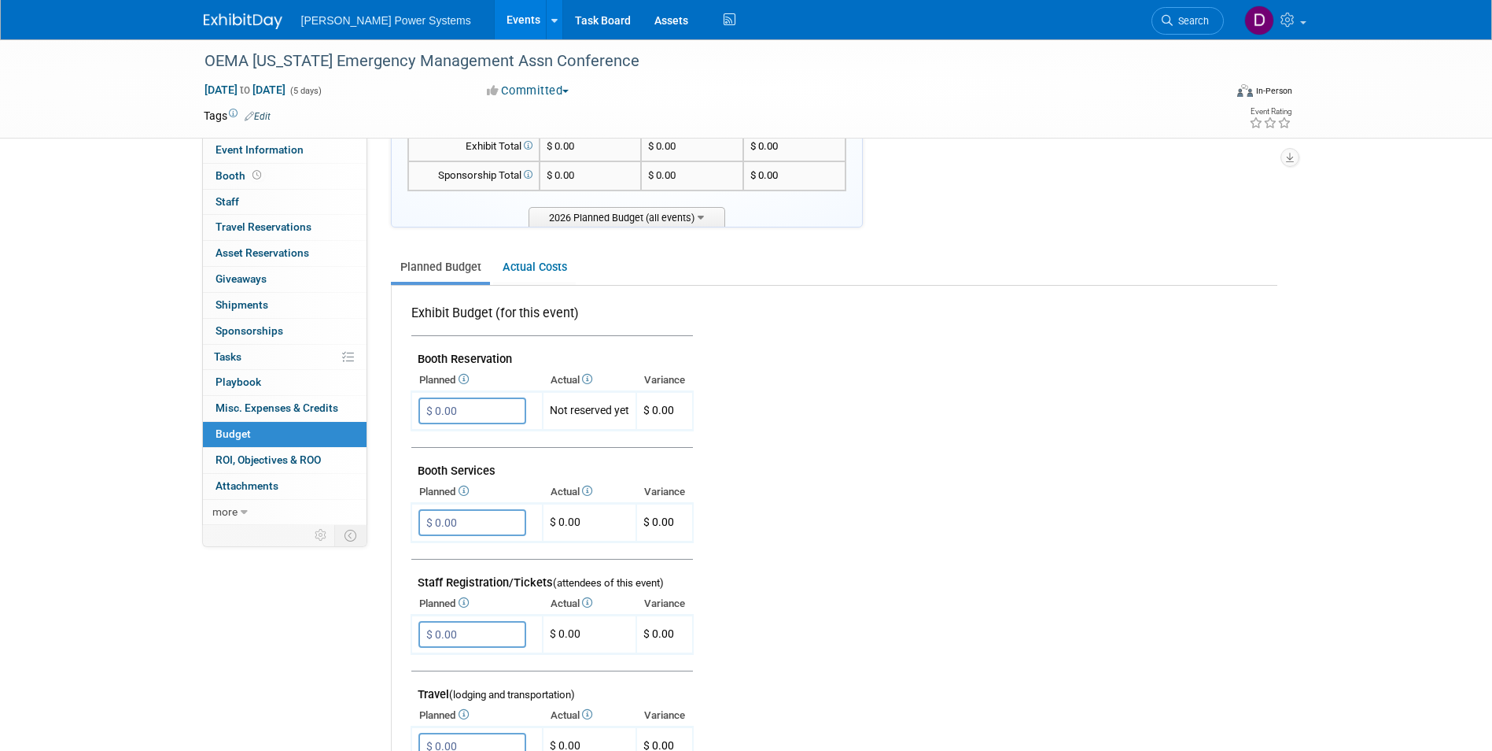
scroll to position [236, 0]
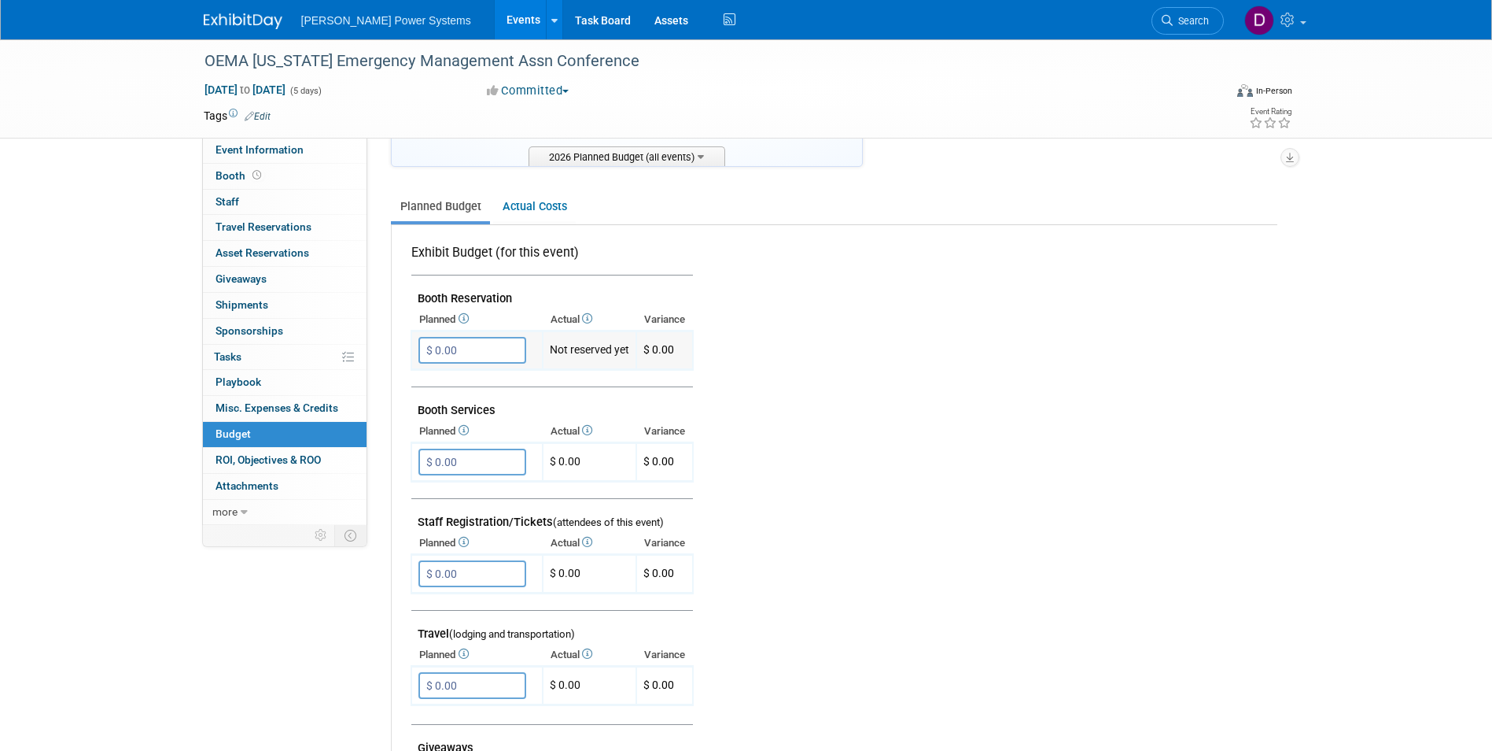
click at [443, 347] on input "$ 0.00" at bounding box center [473, 350] width 108 height 27
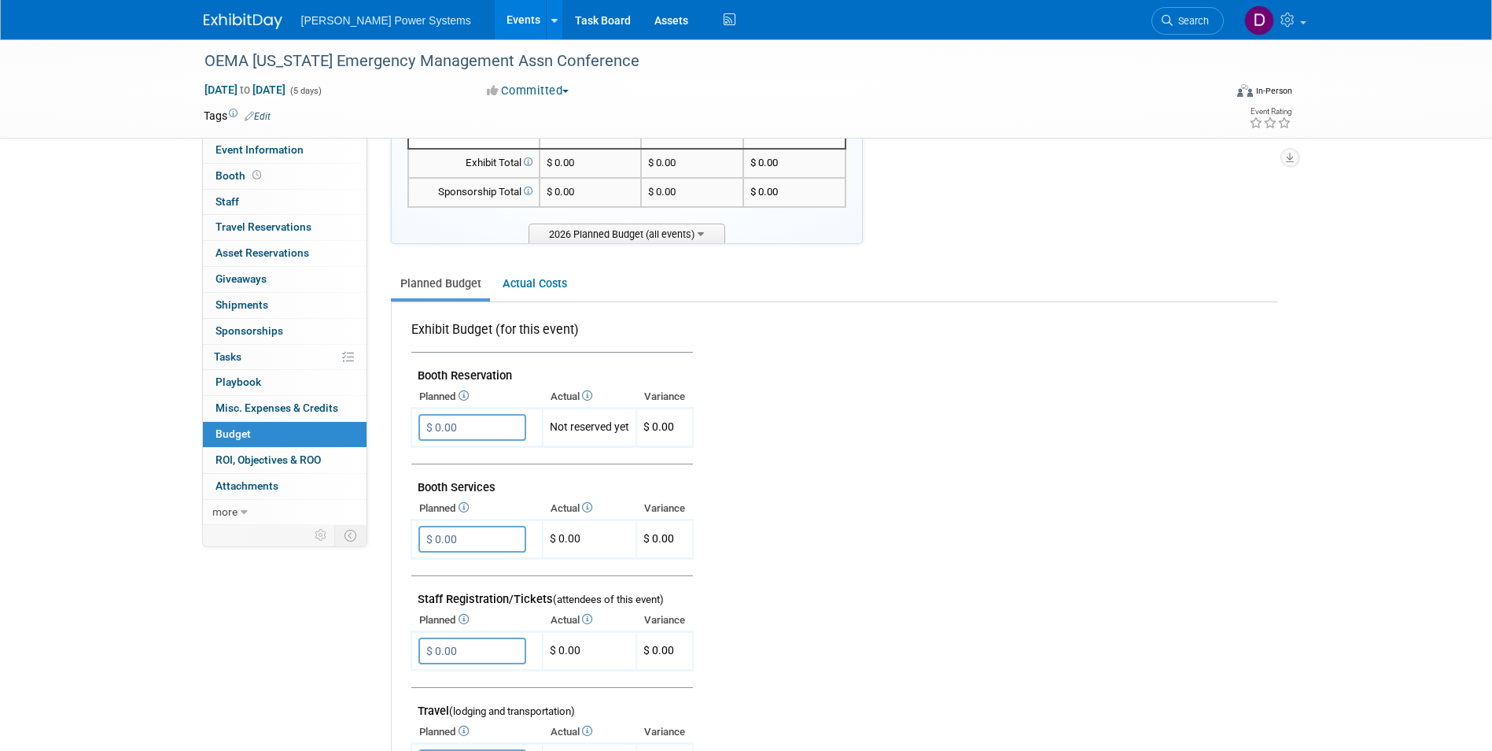
scroll to position [157, 0]
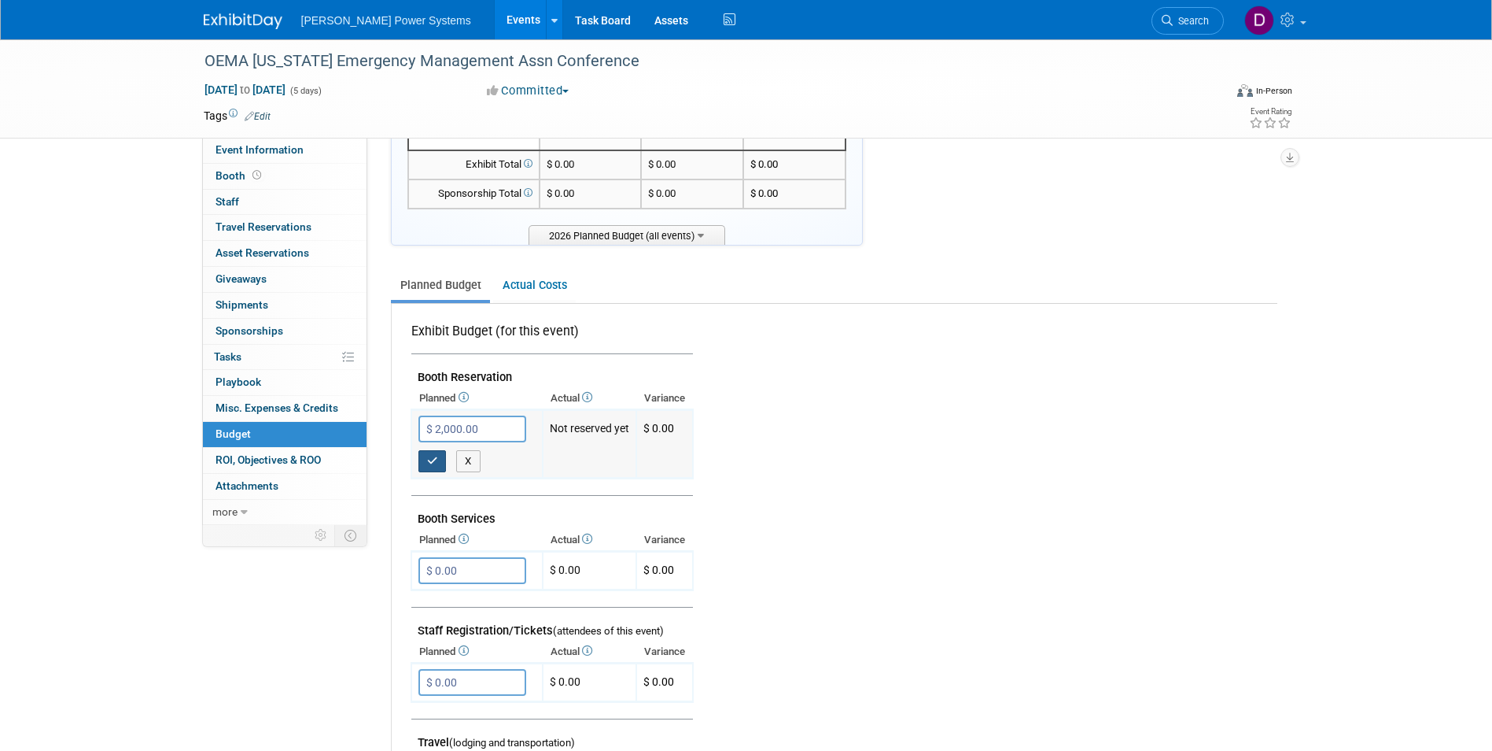
click at [428, 463] on icon "button" at bounding box center [432, 461] width 11 height 10
type input "$ 0.00"
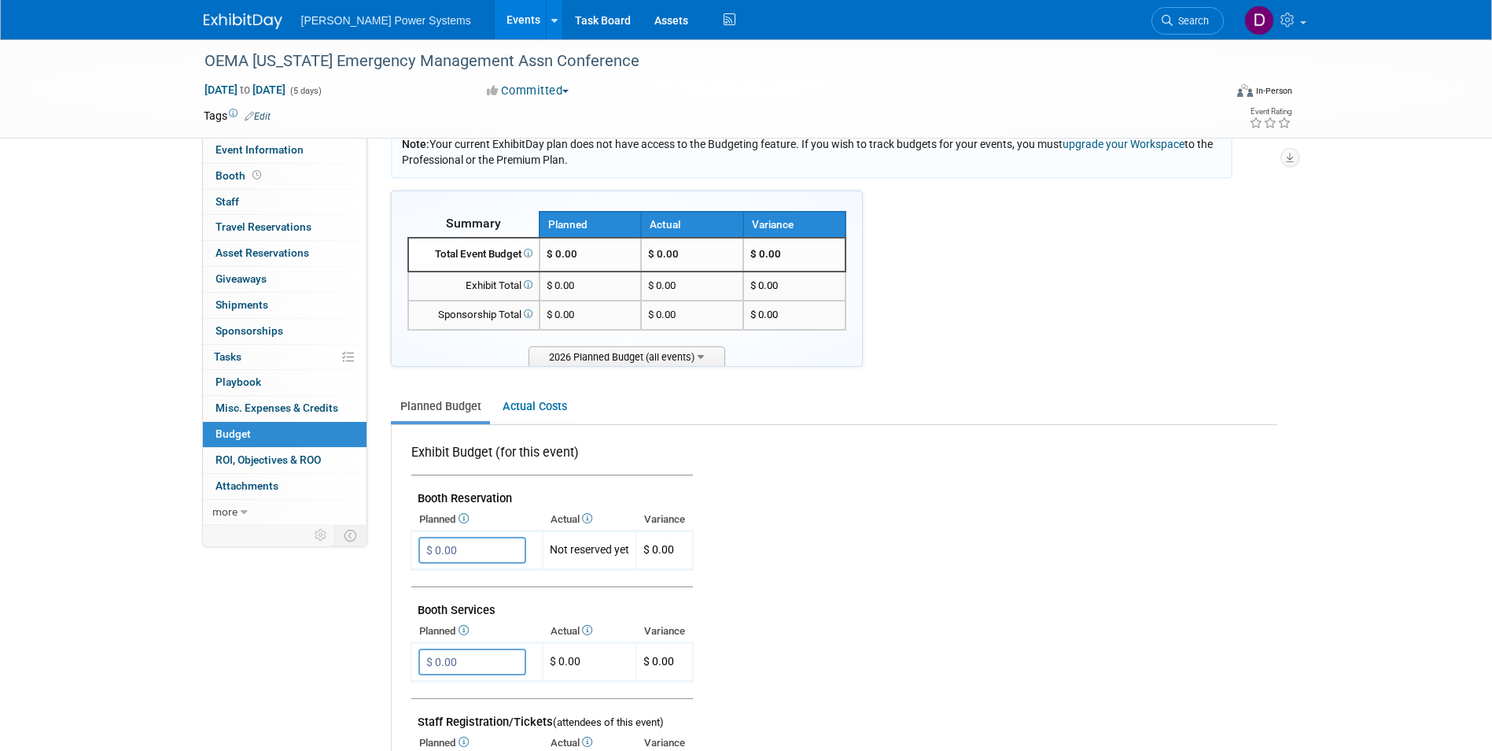
scroll to position [0, 0]
